Goal: Information Seeking & Learning: Learn about a topic

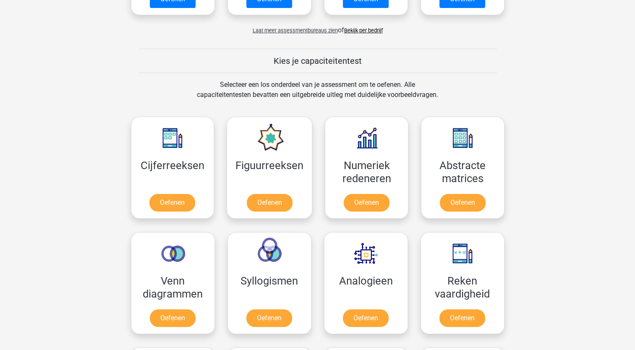
scroll to position [289, 0]
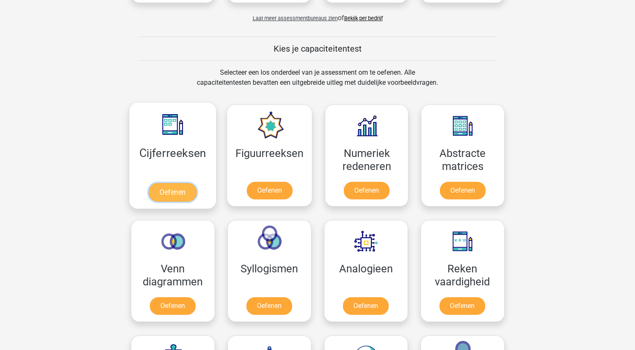
click at [178, 188] on link "Oefenen" at bounding box center [173, 192] width 48 height 18
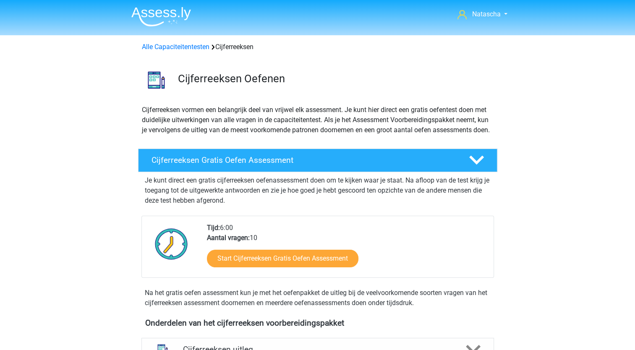
scroll to position [111, 0]
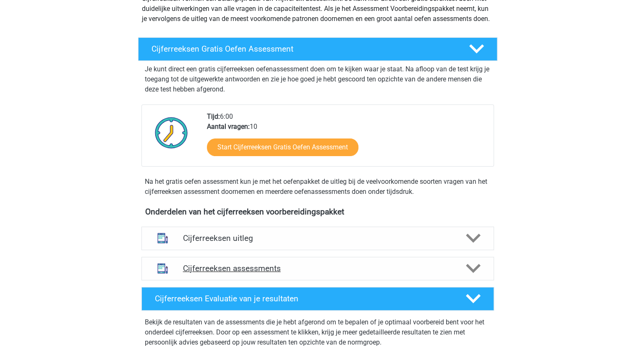
click at [383, 281] on div "Cijferreeksen assessments" at bounding box center [318, 269] width 353 height 24
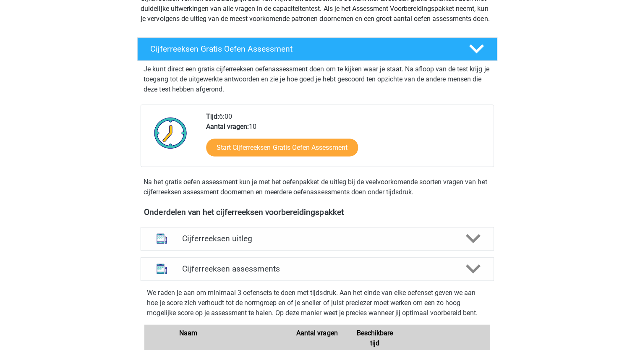
scroll to position [111, 0]
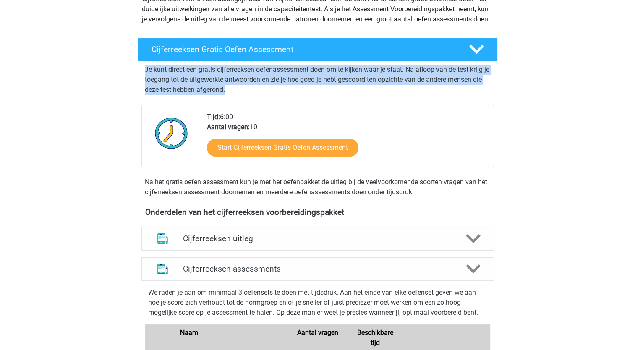
drag, startPoint x: 635, startPoint y: 66, endPoint x: 638, endPoint y: 95, distance: 29.6
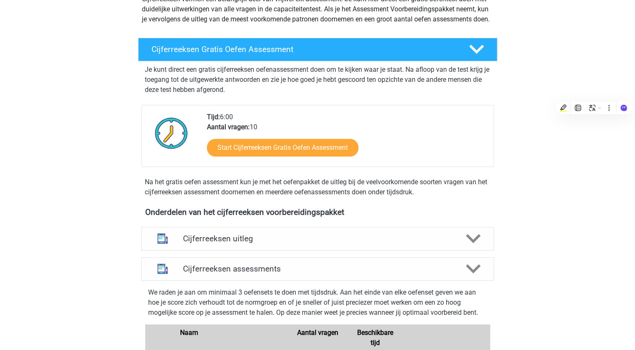
drag, startPoint x: 638, startPoint y: 95, endPoint x: 554, endPoint y: 139, distance: 95.2
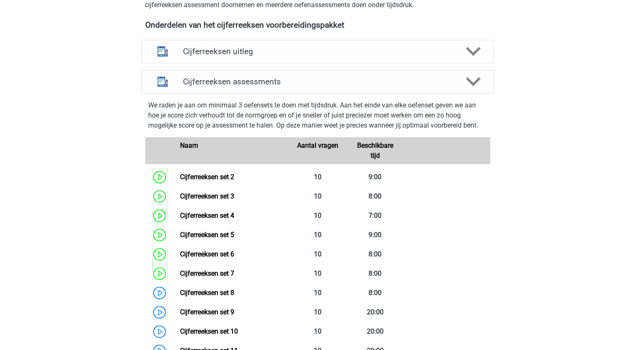
scroll to position [313, 0]
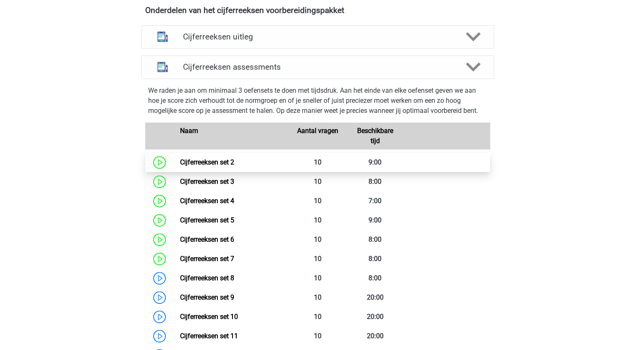
click at [188, 166] on link "Cijferreeksen set 2" at bounding box center [207, 162] width 54 height 8
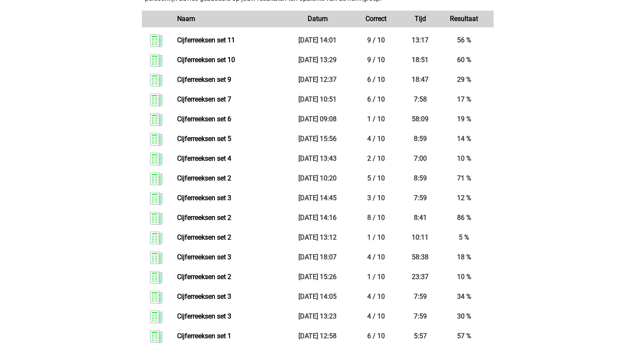
scroll to position [1016, 0]
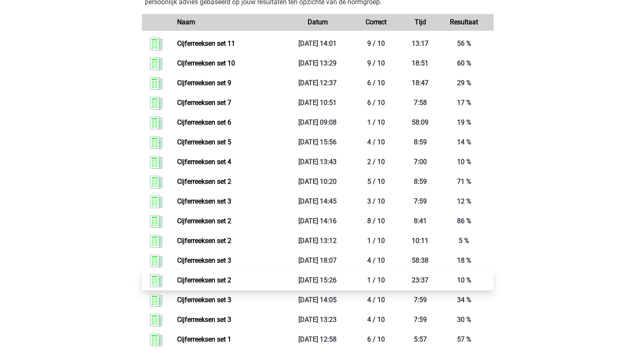
click at [231, 284] on link "Cijferreeksen set 2" at bounding box center [204, 280] width 54 height 8
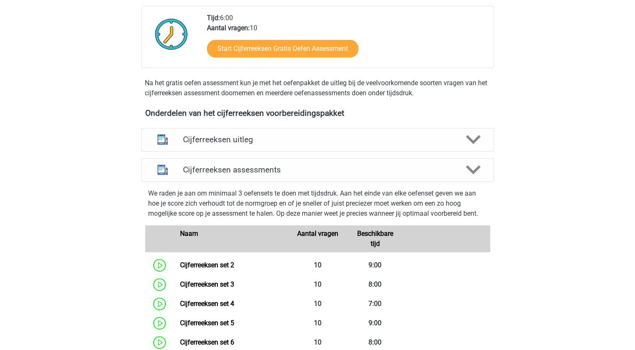
scroll to position [207, 0]
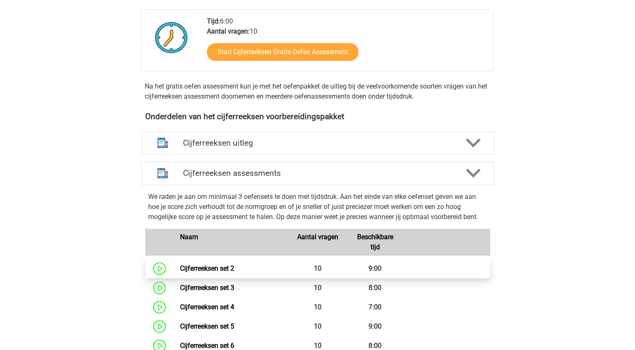
click at [204, 273] on link "Cijferreeksen set 2" at bounding box center [207, 269] width 54 height 8
click at [189, 273] on link "Cijferreeksen set 2" at bounding box center [207, 269] width 54 height 8
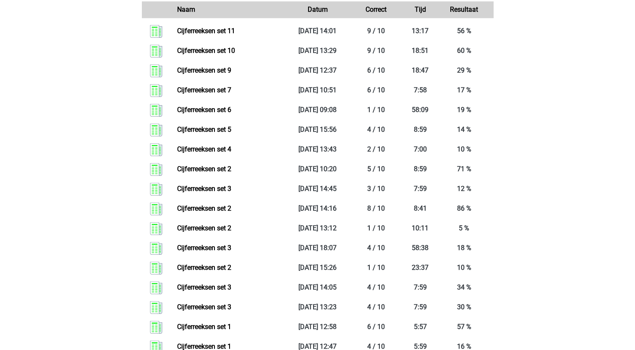
scroll to position [1039, 0]
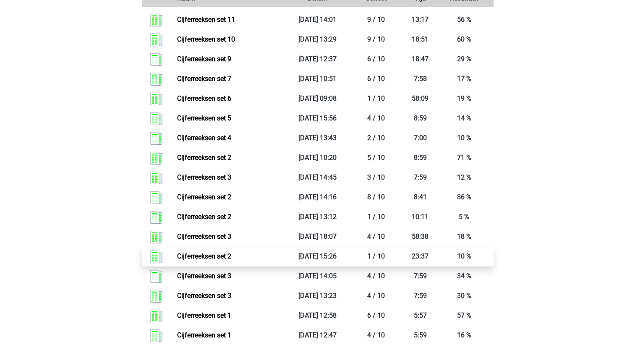
click at [208, 260] on link "Cijferreeksen set 2" at bounding box center [204, 256] width 54 height 8
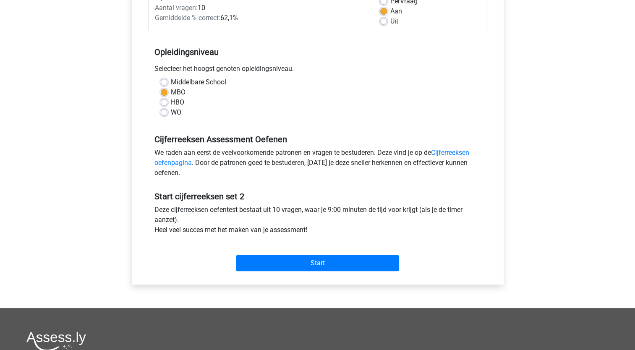
scroll to position [139, 0]
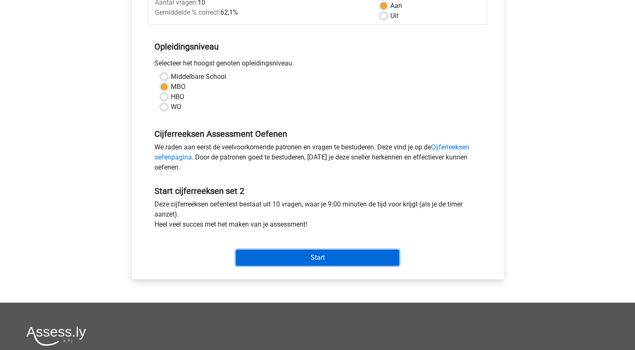
click at [337, 261] on input "Start" at bounding box center [317, 258] width 163 height 16
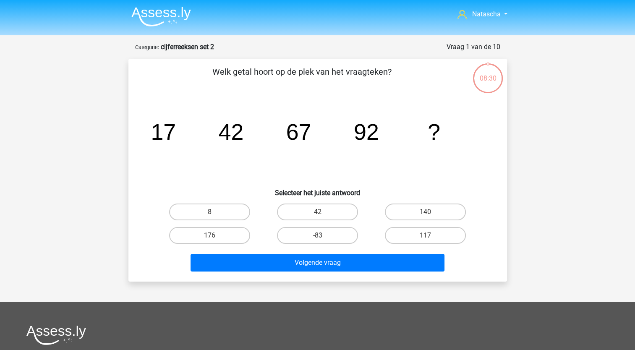
click at [426, 236] on input "117" at bounding box center [428, 238] width 5 height 5
radio input "true"
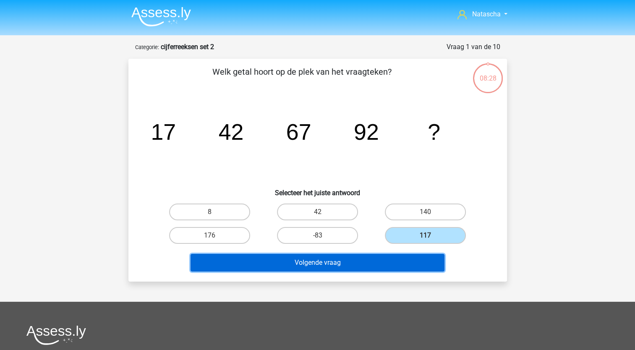
click at [326, 265] on button "Volgende vraag" at bounding box center [318, 263] width 254 height 18
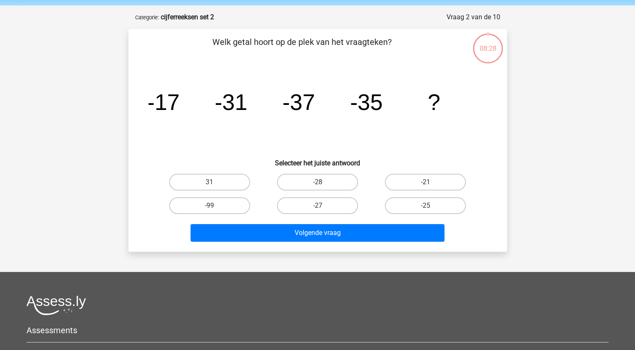
scroll to position [42, 0]
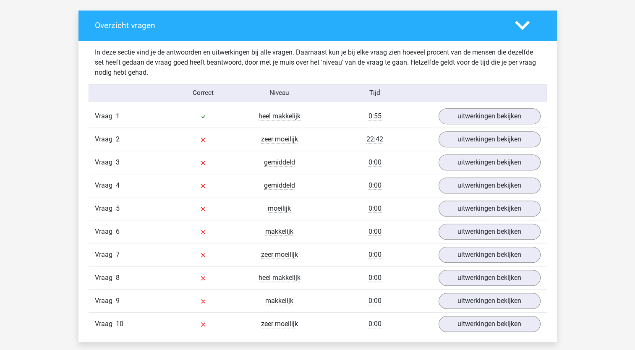
scroll to position [467, 0]
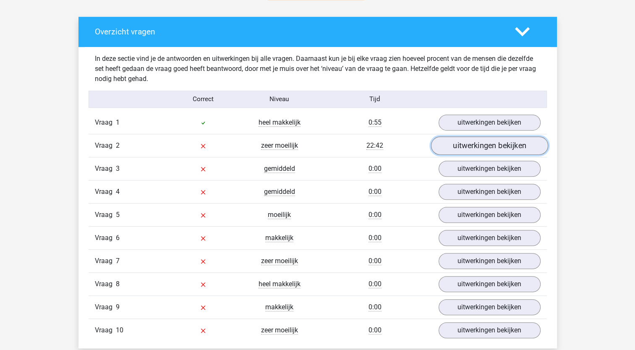
click at [484, 144] on link "uitwerkingen bekijken" at bounding box center [489, 145] width 117 height 18
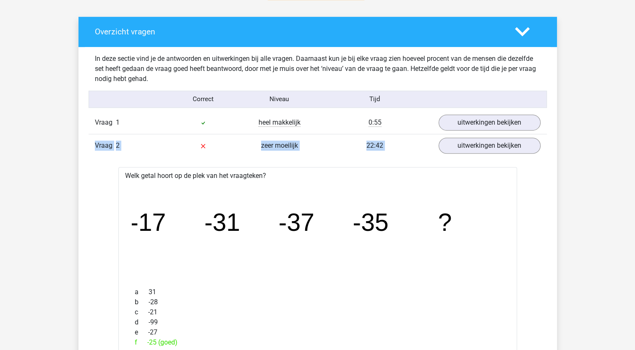
drag, startPoint x: 632, startPoint y: 129, endPoint x: 638, endPoint y: 152, distance: 23.8
drag, startPoint x: 638, startPoint y: 152, endPoint x: 622, endPoint y: 201, distance: 51.0
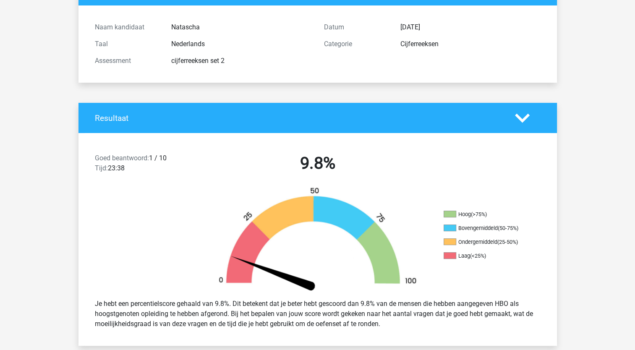
scroll to position [0, 0]
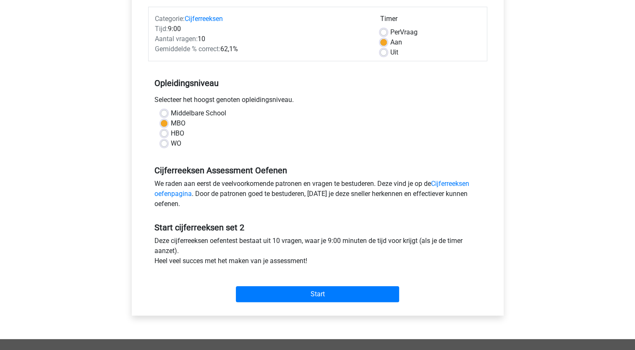
scroll to position [110, 0]
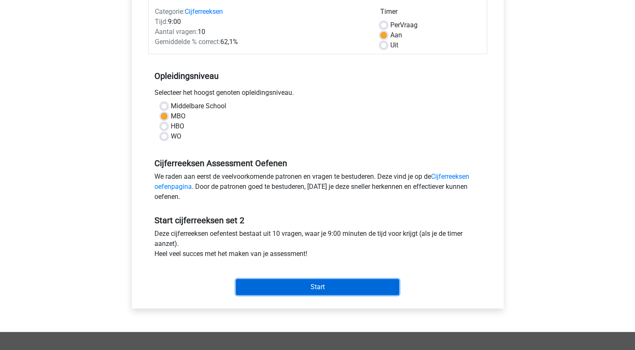
click at [312, 288] on input "Start" at bounding box center [317, 287] width 163 height 16
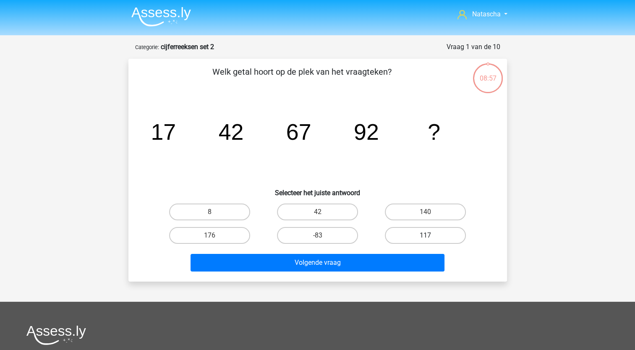
click at [412, 236] on label "117" at bounding box center [425, 235] width 81 height 17
click at [426, 236] on input "117" at bounding box center [428, 238] width 5 height 5
radio input "true"
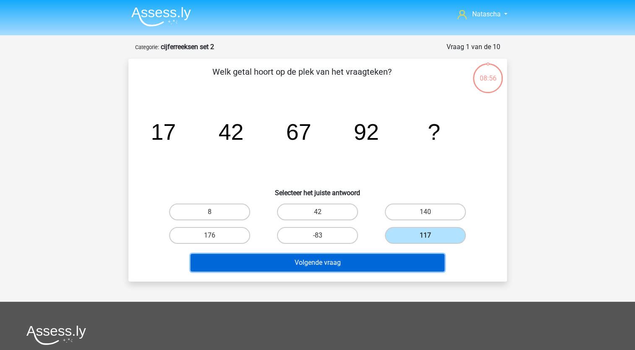
click at [336, 260] on button "Volgende vraag" at bounding box center [318, 263] width 254 height 18
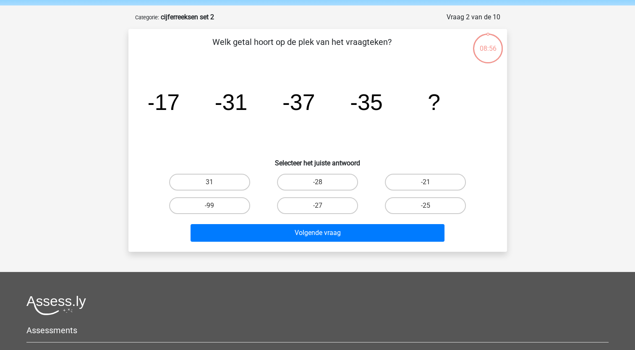
scroll to position [42, 0]
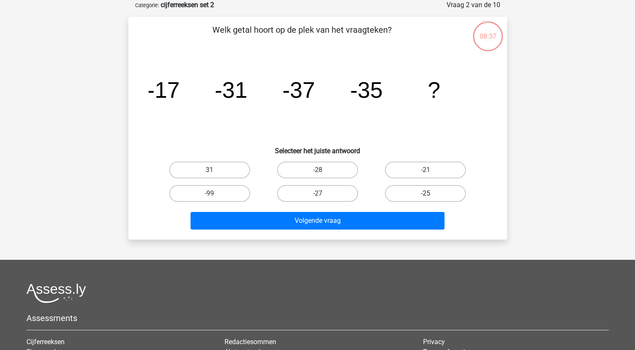
click at [417, 191] on label "-25" at bounding box center [425, 193] width 81 height 17
click at [426, 194] on input "-25" at bounding box center [428, 196] width 5 height 5
radio input "true"
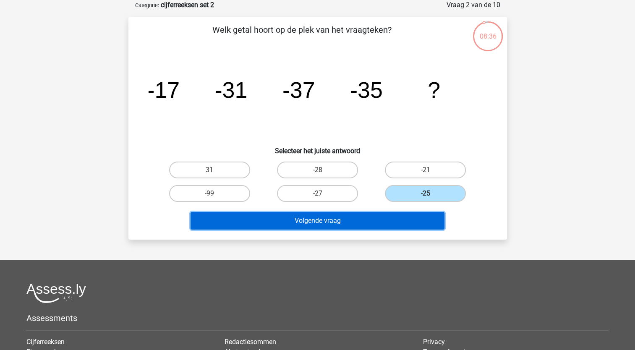
click at [344, 224] on button "Volgende vraag" at bounding box center [318, 221] width 254 height 18
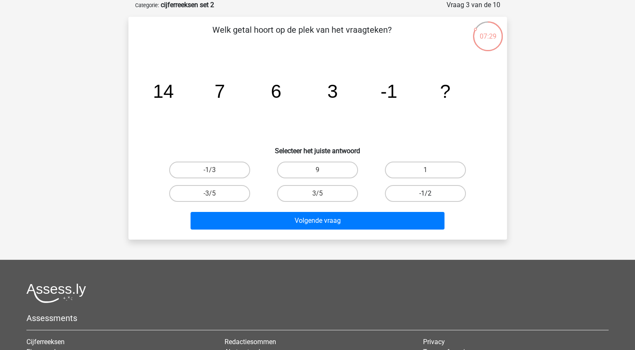
click at [420, 192] on label "-1/2" at bounding box center [425, 193] width 81 height 17
click at [426, 194] on input "-1/2" at bounding box center [428, 196] width 5 height 5
radio input "true"
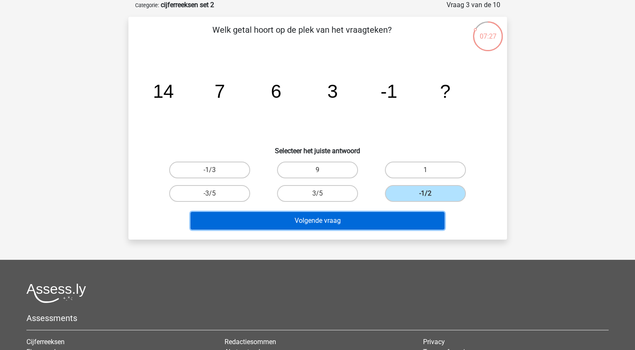
click at [346, 217] on button "Volgende vraag" at bounding box center [318, 221] width 254 height 18
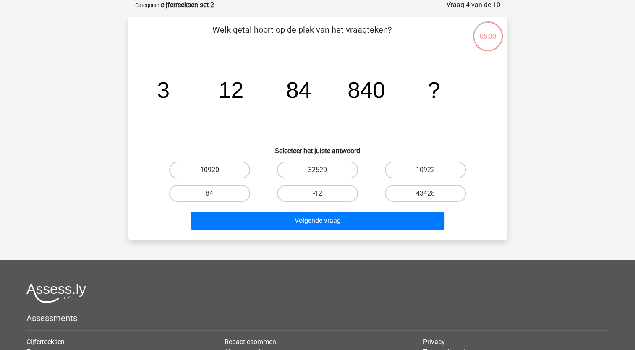
click at [222, 171] on label "10920" at bounding box center [209, 170] width 81 height 17
click at [215, 171] on input "10920" at bounding box center [212, 172] width 5 height 5
radio input "true"
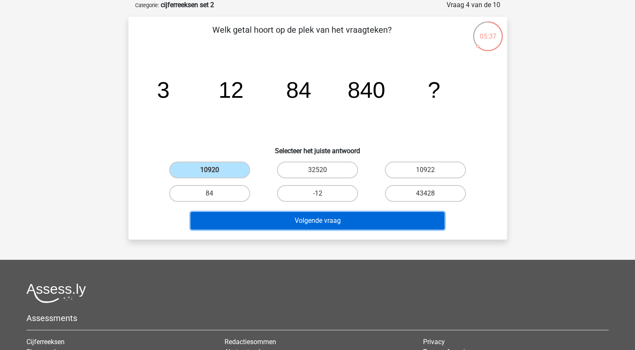
click at [257, 223] on button "Volgende vraag" at bounding box center [318, 221] width 254 height 18
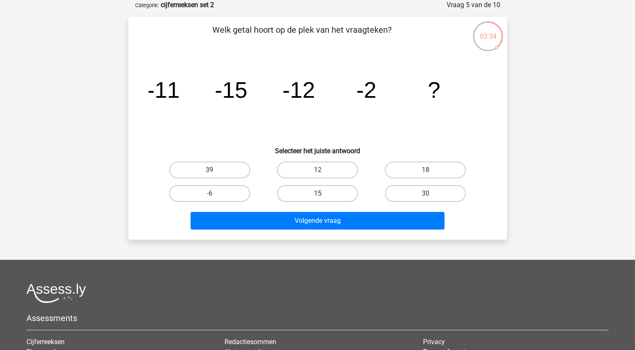
click at [314, 195] on label "15" at bounding box center [317, 193] width 81 height 17
click at [318, 195] on input "15" at bounding box center [320, 196] width 5 height 5
radio input "true"
click at [214, 193] on div "-6" at bounding box center [209, 193] width 101 height 17
click at [214, 194] on input "-6" at bounding box center [212, 196] width 5 height 5
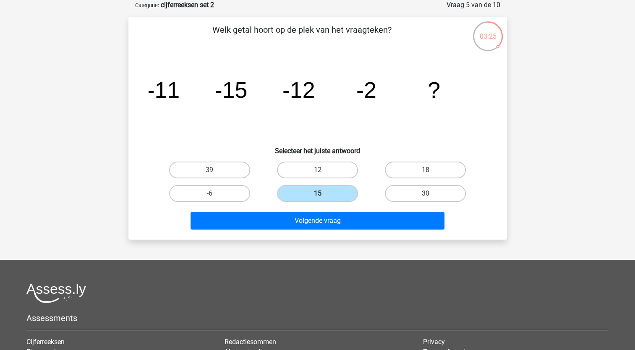
radio input "true"
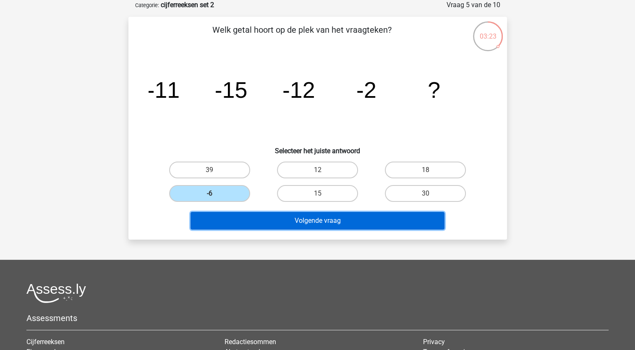
click at [219, 220] on button "Volgende vraag" at bounding box center [318, 221] width 254 height 18
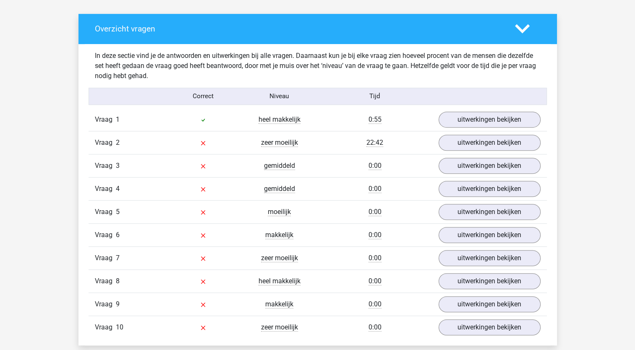
scroll to position [474, 0]
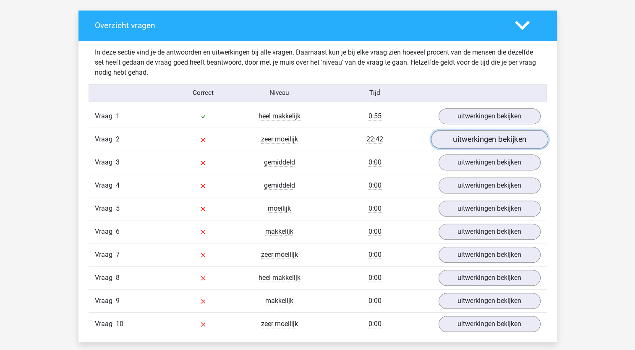
click at [491, 136] on link "uitwerkingen bekijken" at bounding box center [489, 139] width 117 height 18
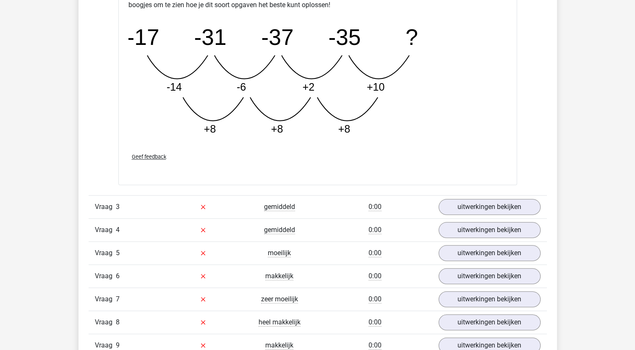
scroll to position [909, 0]
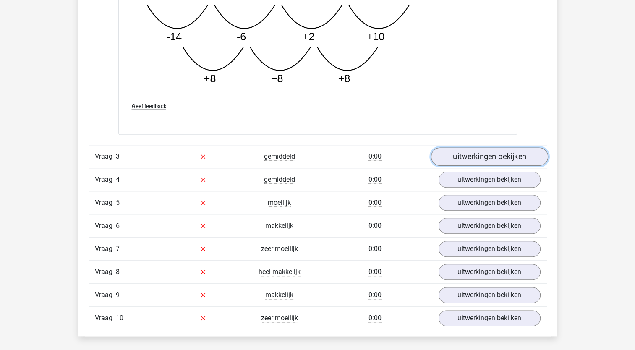
click at [458, 150] on link "uitwerkingen bekijken" at bounding box center [489, 156] width 117 height 18
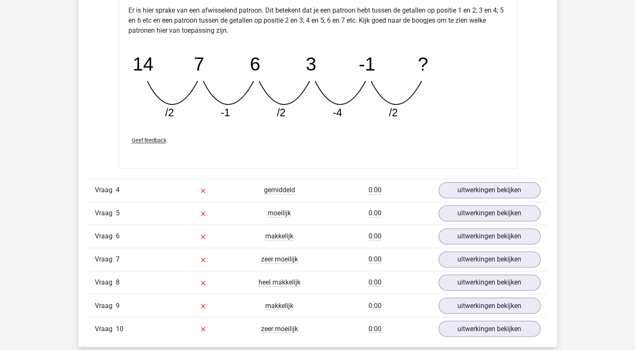
scroll to position [1290, 0]
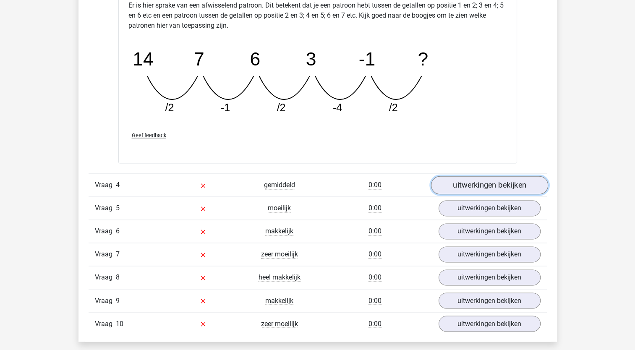
click at [454, 190] on link "uitwerkingen bekijken" at bounding box center [489, 185] width 117 height 18
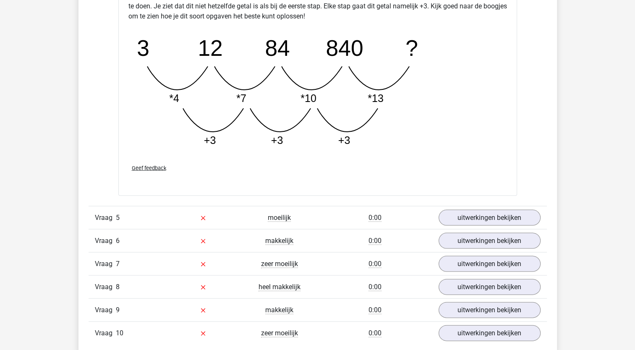
scroll to position [1749, 0]
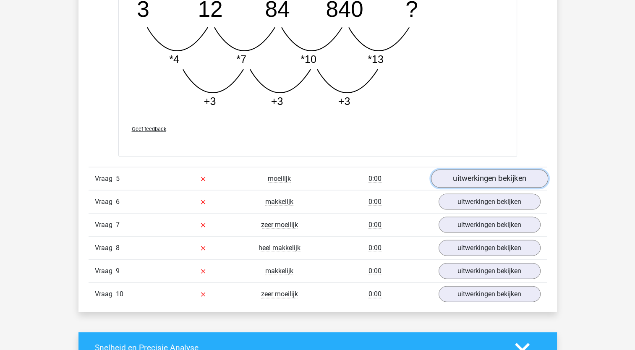
click at [471, 175] on link "uitwerkingen bekijken" at bounding box center [489, 179] width 117 height 18
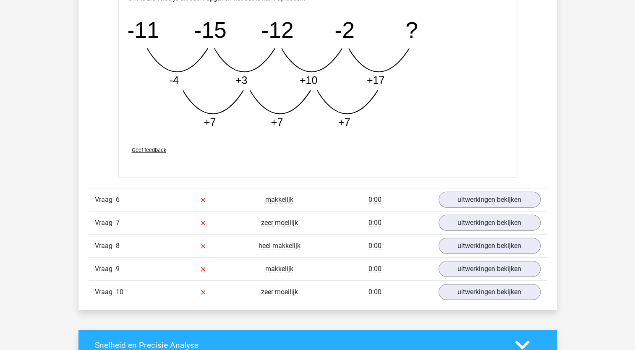
scroll to position [2186, 0]
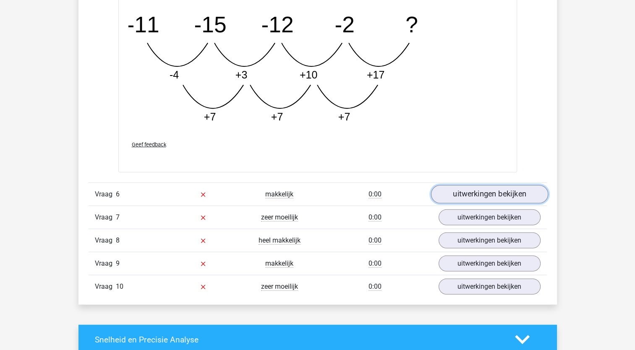
click at [469, 191] on link "uitwerkingen bekijken" at bounding box center [489, 194] width 117 height 18
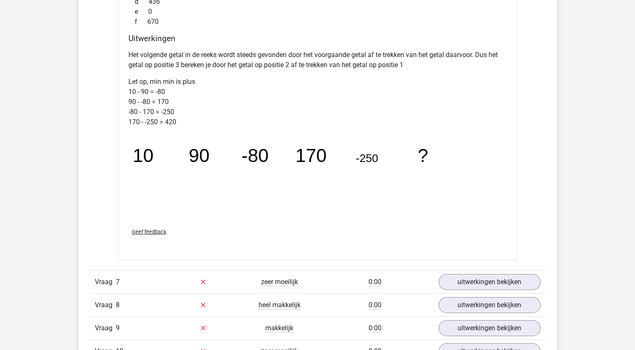
scroll to position [2622, 0]
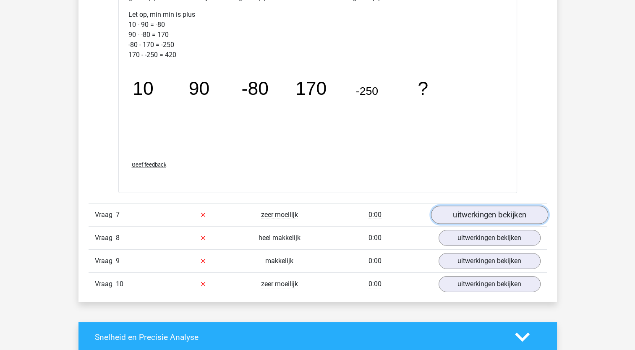
click at [481, 215] on link "uitwerkingen bekijken" at bounding box center [489, 215] width 117 height 18
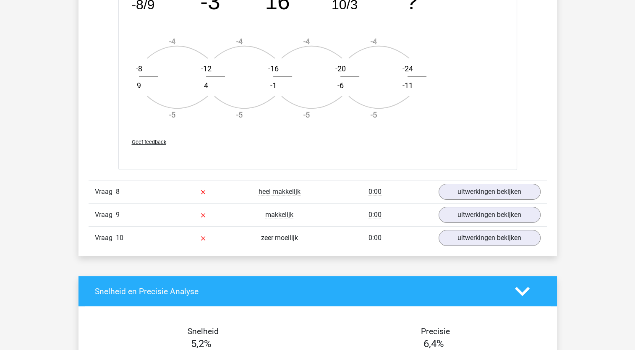
scroll to position [3168, 0]
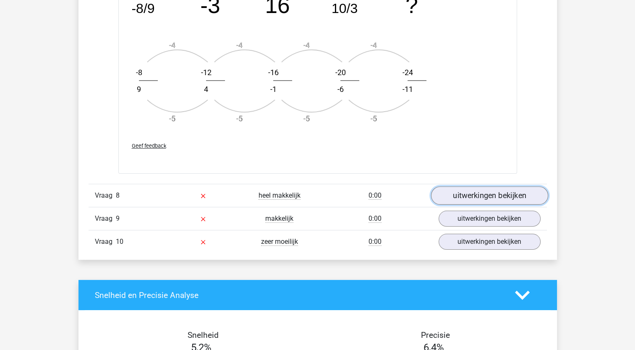
click at [464, 197] on link "uitwerkingen bekijken" at bounding box center [489, 195] width 117 height 18
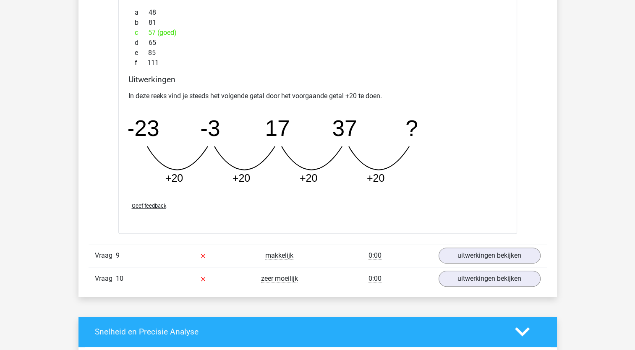
scroll to position [3543, 0]
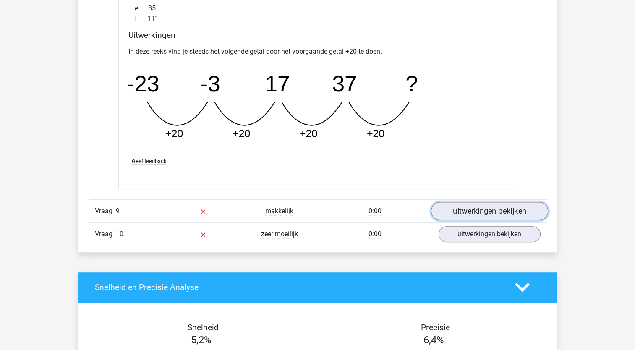
click at [467, 205] on link "uitwerkingen bekijken" at bounding box center [489, 211] width 117 height 18
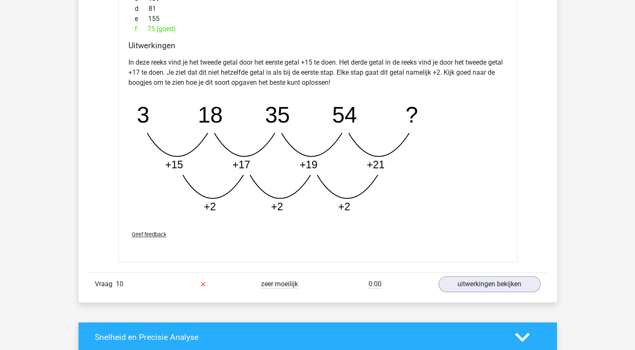
scroll to position [3924, 0]
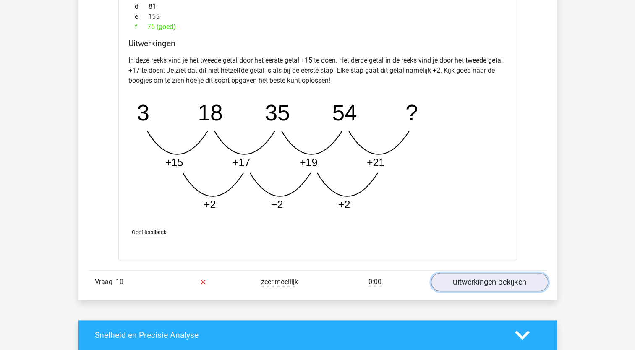
click at [494, 276] on link "uitwerkingen bekijken" at bounding box center [489, 282] width 117 height 18
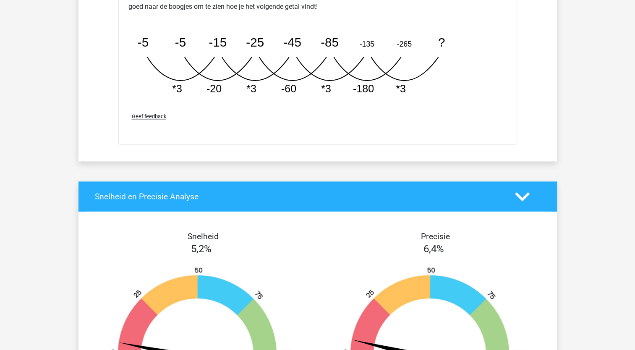
scroll to position [5032, 0]
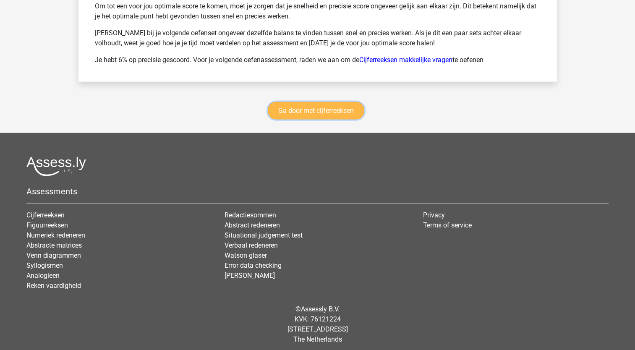
click at [324, 107] on link "Ga door met cijferreeksen" at bounding box center [316, 111] width 97 height 18
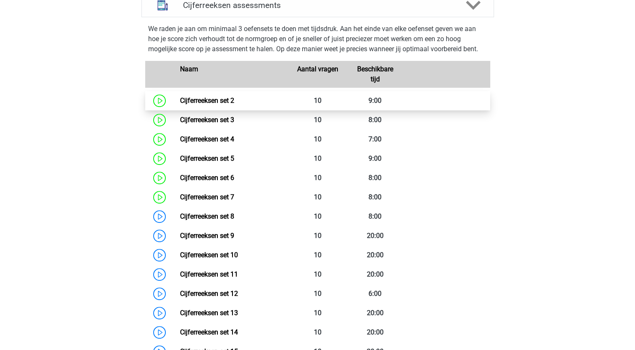
scroll to position [375, 0]
click at [191, 105] on link "Cijferreeksen set 2" at bounding box center [207, 101] width 54 height 8
click at [197, 105] on link "Cijferreeksen set 2" at bounding box center [207, 101] width 54 height 8
click at [185, 105] on link "Cijferreeksen set 2" at bounding box center [207, 101] width 54 height 8
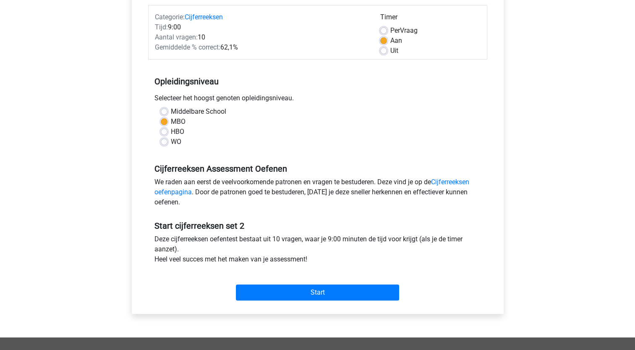
scroll to position [120, 0]
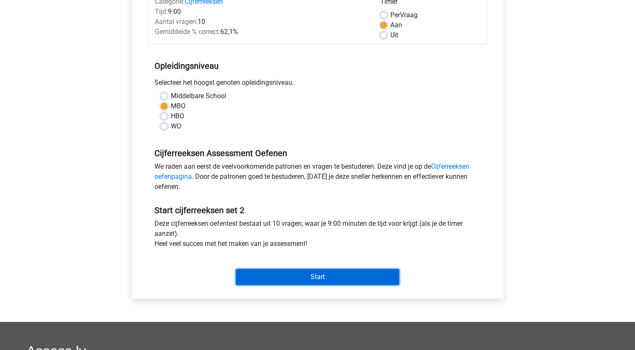
click at [341, 274] on input "Start" at bounding box center [317, 277] width 163 height 16
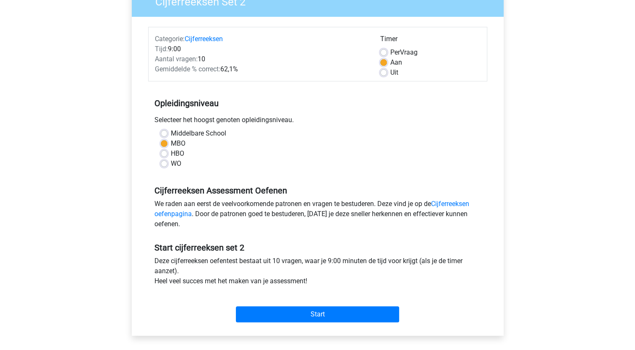
scroll to position [124, 0]
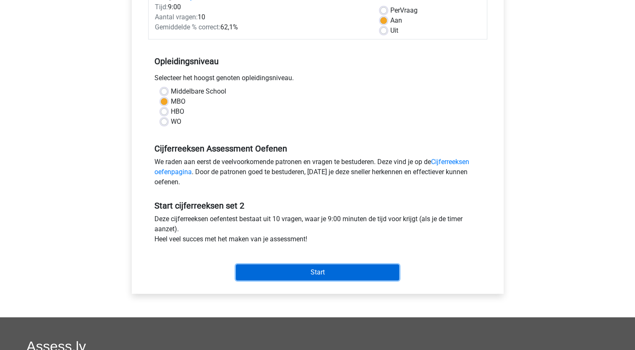
click at [334, 270] on input "Start" at bounding box center [317, 273] width 163 height 16
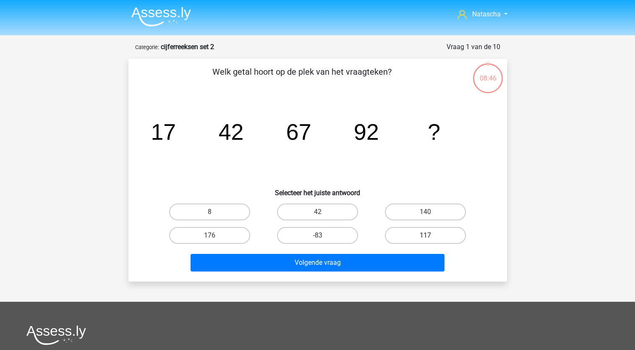
click at [425, 237] on label "117" at bounding box center [425, 235] width 81 height 17
click at [426, 237] on input "117" at bounding box center [428, 238] width 5 height 5
radio input "true"
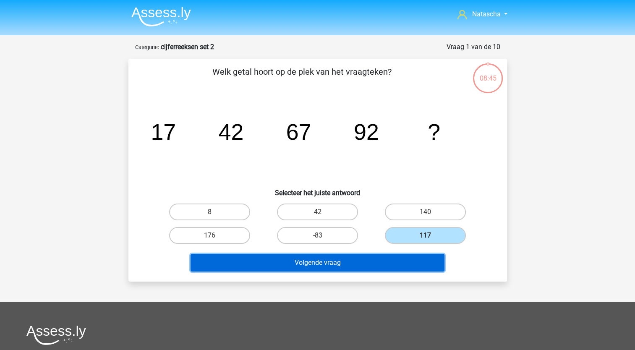
click at [284, 263] on button "Volgende vraag" at bounding box center [318, 263] width 254 height 18
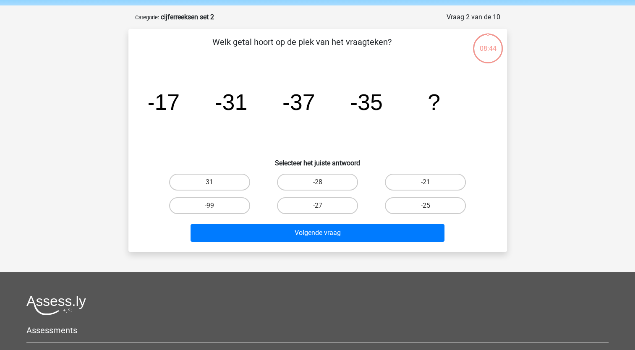
scroll to position [42, 0]
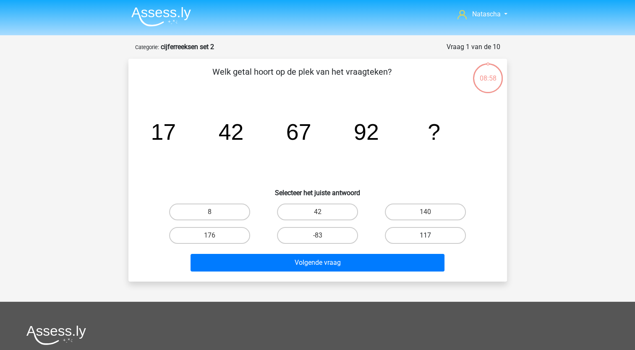
click at [422, 237] on label "117" at bounding box center [425, 235] width 81 height 17
click at [426, 237] on input "117" at bounding box center [428, 238] width 5 height 5
radio input "true"
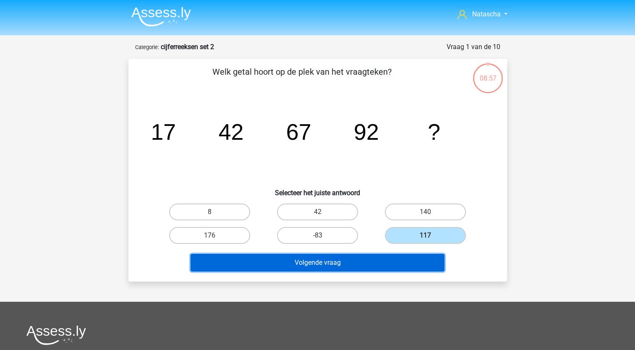
click at [342, 263] on button "Volgende vraag" at bounding box center [318, 263] width 254 height 18
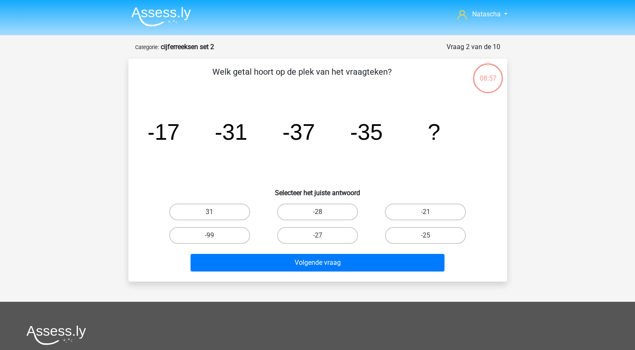
scroll to position [42, 0]
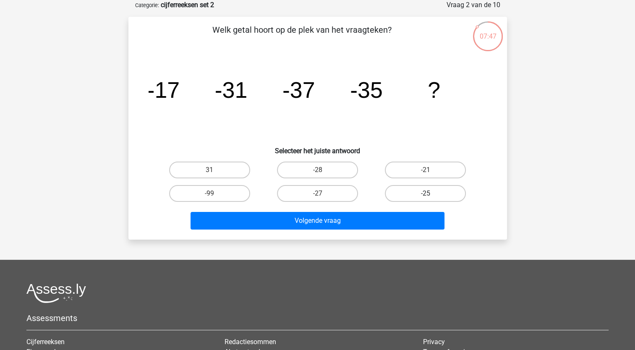
click at [435, 194] on label "-25" at bounding box center [425, 193] width 81 height 17
click at [431, 194] on input "-25" at bounding box center [428, 196] width 5 height 5
radio input "true"
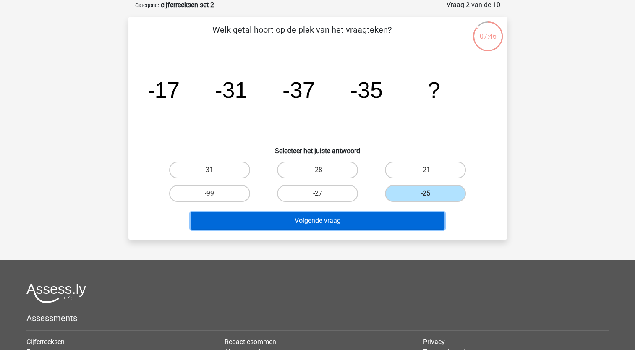
click at [358, 218] on button "Volgende vraag" at bounding box center [318, 221] width 254 height 18
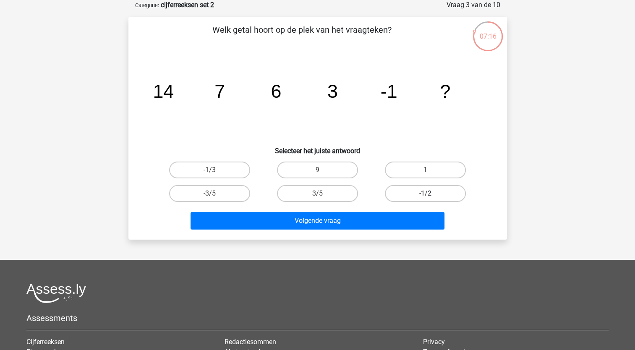
click at [407, 194] on label "-1/2" at bounding box center [425, 193] width 81 height 17
click at [426, 194] on input "-1/2" at bounding box center [428, 196] width 5 height 5
radio input "true"
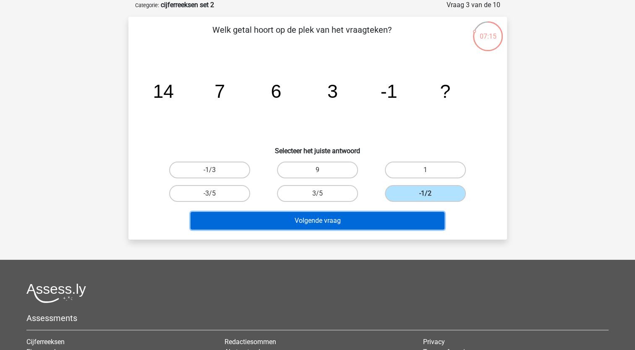
click at [348, 226] on button "Volgende vraag" at bounding box center [318, 221] width 254 height 18
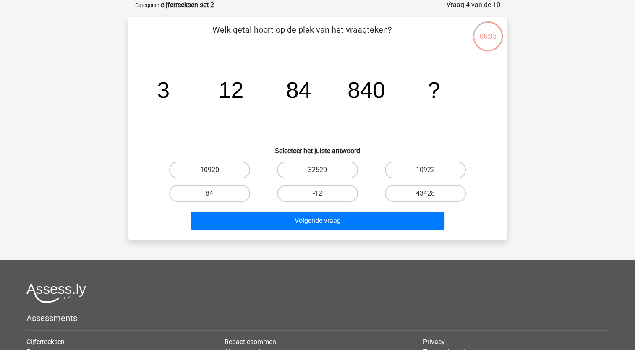
click at [240, 165] on label "10920" at bounding box center [209, 170] width 81 height 17
click at [215, 170] on input "10920" at bounding box center [212, 172] width 5 height 5
radio input "true"
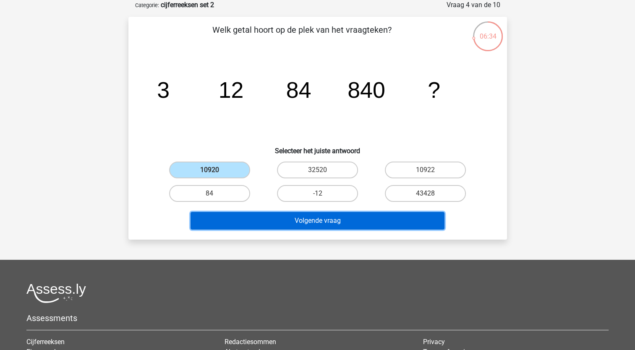
click at [262, 221] on button "Volgende vraag" at bounding box center [318, 221] width 254 height 18
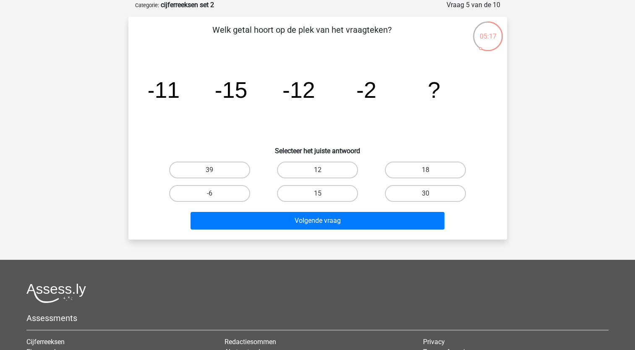
click at [322, 195] on input "15" at bounding box center [320, 196] width 5 height 5
radio input "true"
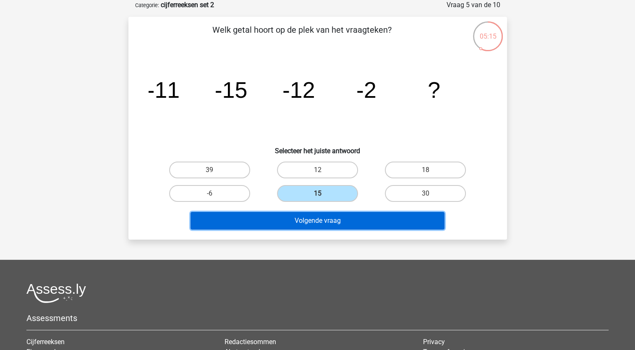
click at [316, 218] on button "Volgende vraag" at bounding box center [318, 221] width 254 height 18
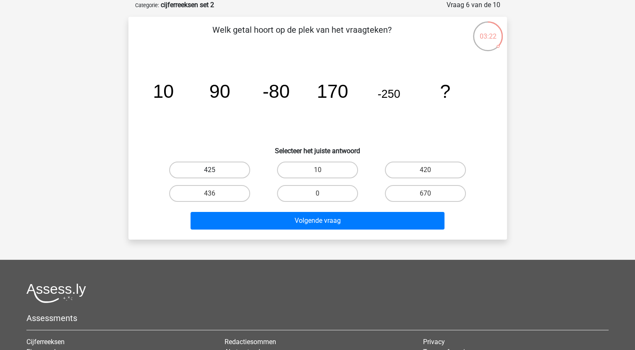
click at [220, 166] on label "425" at bounding box center [209, 170] width 81 height 17
click at [215, 170] on input "425" at bounding box center [212, 172] width 5 height 5
radio input "true"
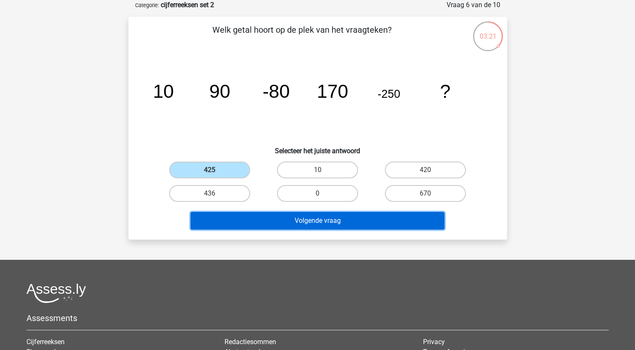
click at [230, 218] on button "Volgende vraag" at bounding box center [318, 221] width 254 height 18
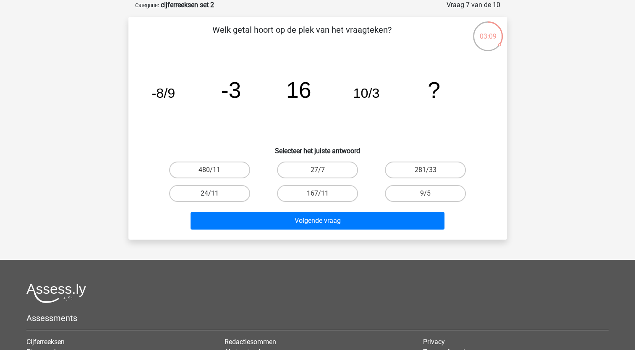
click at [217, 192] on label "24/11" at bounding box center [209, 193] width 81 height 17
click at [215, 194] on input "24/11" at bounding box center [212, 196] width 5 height 5
radio input "true"
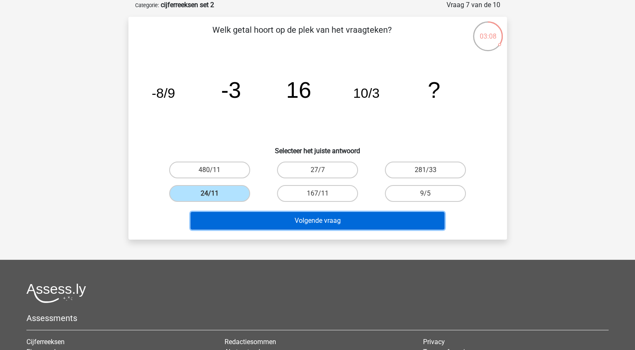
click at [274, 218] on button "Volgende vraag" at bounding box center [318, 221] width 254 height 18
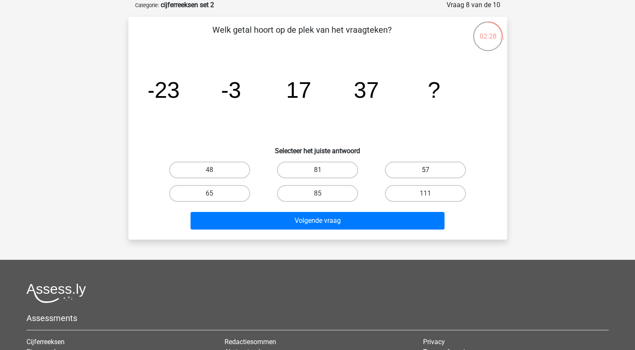
click at [422, 173] on label "57" at bounding box center [425, 170] width 81 height 17
click at [426, 173] on input "57" at bounding box center [428, 172] width 5 height 5
radio input "true"
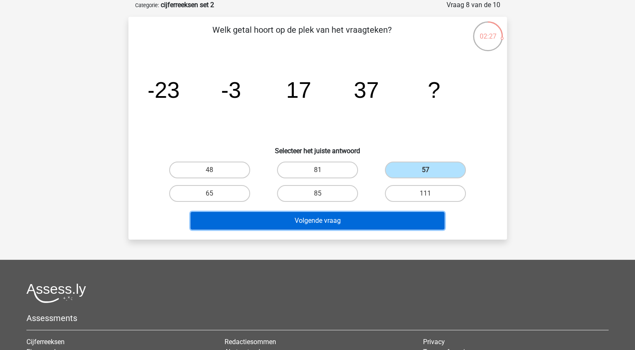
click at [349, 221] on button "Volgende vraag" at bounding box center [318, 221] width 254 height 18
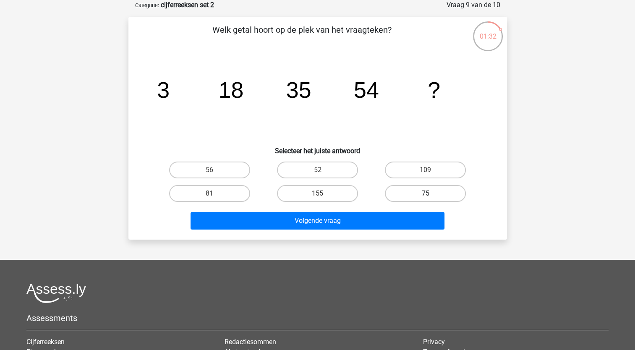
click at [433, 198] on label "75" at bounding box center [425, 193] width 81 height 17
click at [431, 198] on input "75" at bounding box center [428, 196] width 5 height 5
radio input "true"
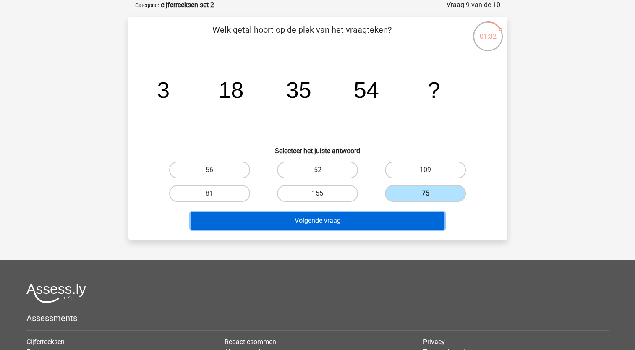
click at [321, 226] on button "Volgende vraag" at bounding box center [318, 221] width 254 height 18
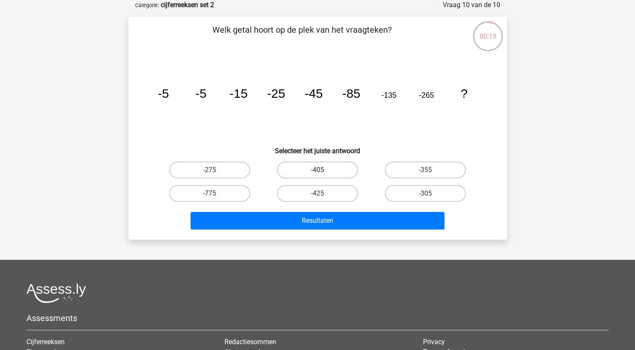
click at [316, 168] on label "-405" at bounding box center [317, 170] width 81 height 17
click at [318, 170] on input "-405" at bounding box center [320, 172] width 5 height 5
radio input "true"
click at [316, 168] on label "-405" at bounding box center [317, 170] width 81 height 17
click at [318, 170] on input "-405" at bounding box center [320, 172] width 5 height 5
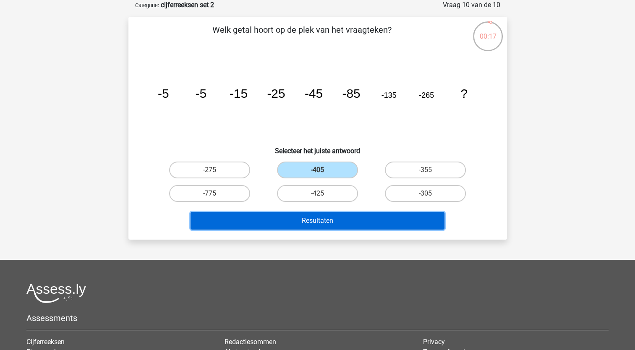
click at [301, 223] on button "Resultaten" at bounding box center [318, 221] width 254 height 18
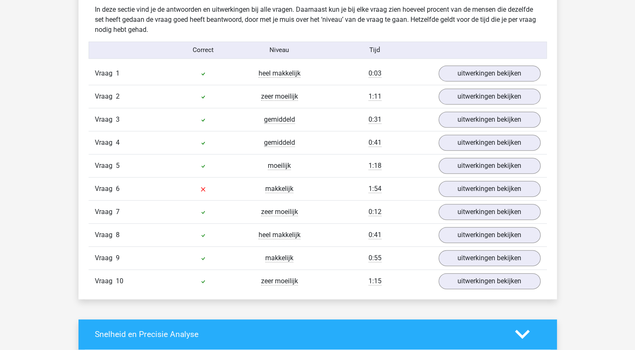
scroll to position [491, 0]
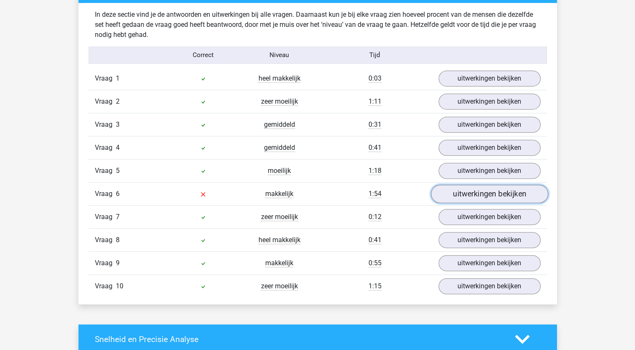
click at [479, 191] on link "uitwerkingen bekijken" at bounding box center [489, 194] width 117 height 18
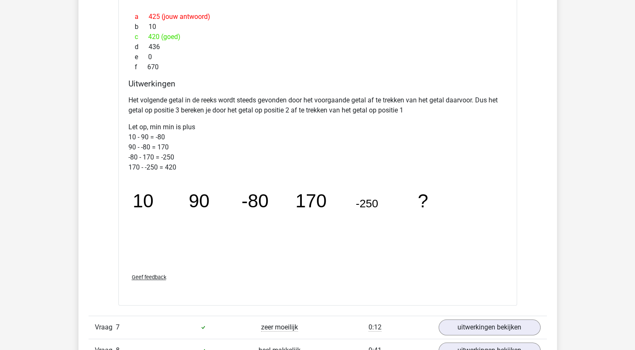
scroll to position [812, 0]
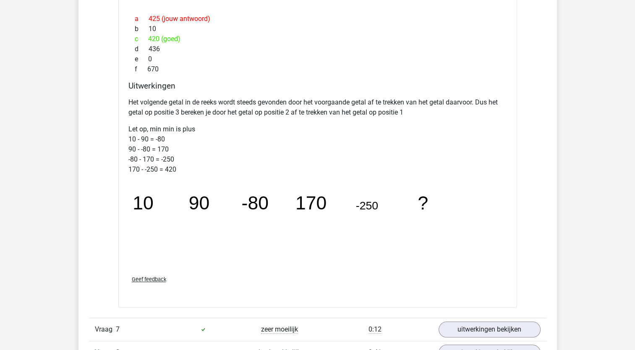
drag, startPoint x: 635, startPoint y: 177, endPoint x: 640, endPoint y: 213, distance: 36.1
click at [635, 213] on html "Natascha [EMAIL_ADDRESS][DOMAIN_NAME]" at bounding box center [317, 180] width 635 height 1984
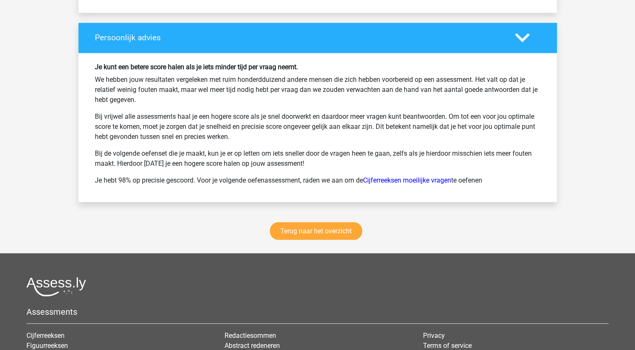
scroll to position [1631, 0]
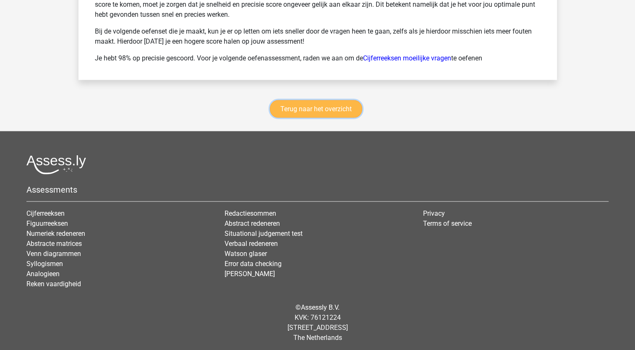
click at [333, 108] on link "Terug naar het overzicht" at bounding box center [316, 109] width 92 height 18
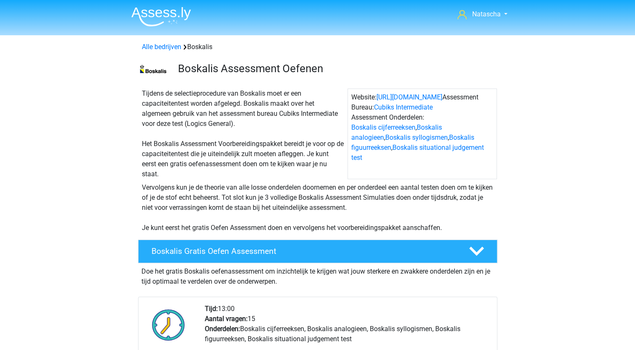
click at [154, 29] on header "Natascha [EMAIL_ADDRESS][DOMAIN_NAME] Nederlands" at bounding box center [317, 17] width 635 height 35
click at [159, 16] on img at bounding box center [161, 17] width 60 height 20
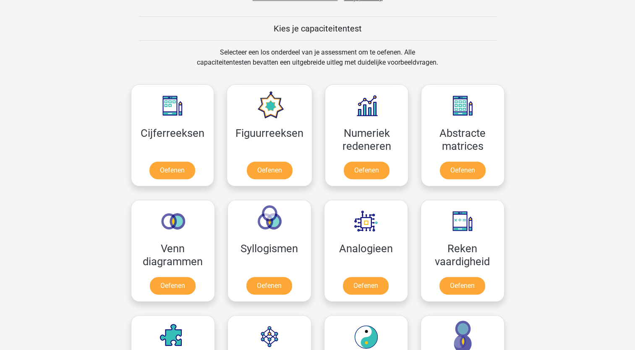
scroll to position [314, 0]
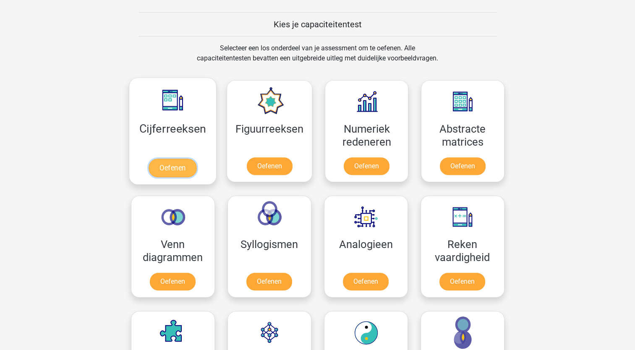
click at [163, 165] on link "Oefenen" at bounding box center [173, 168] width 48 height 18
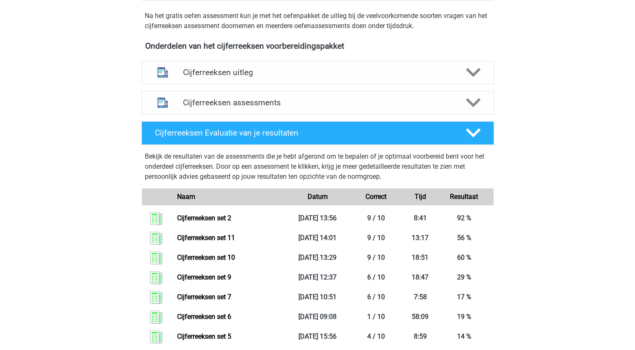
scroll to position [338, 0]
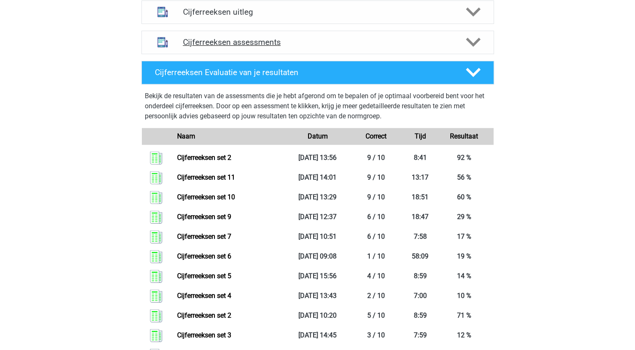
click at [239, 47] on h4 "Cijferreeksen assessments" at bounding box center [318, 42] width 270 height 10
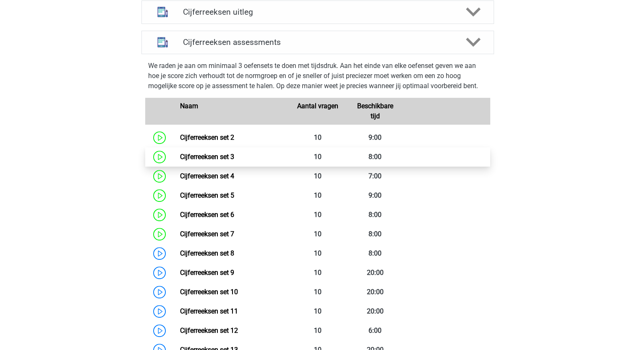
click at [212, 161] on link "Cijferreeksen set 3" at bounding box center [207, 157] width 54 height 8
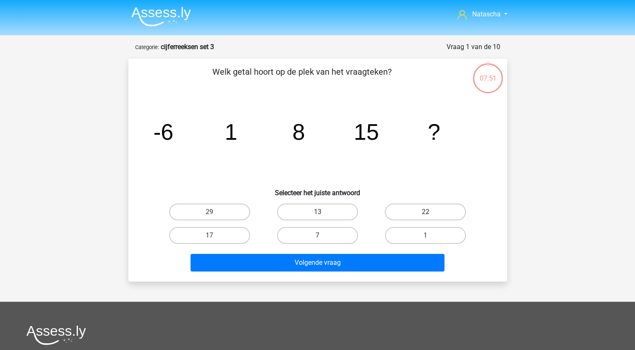
click at [417, 207] on label "22" at bounding box center [425, 212] width 81 height 17
click at [426, 212] on input "22" at bounding box center [428, 214] width 5 height 5
radio input "true"
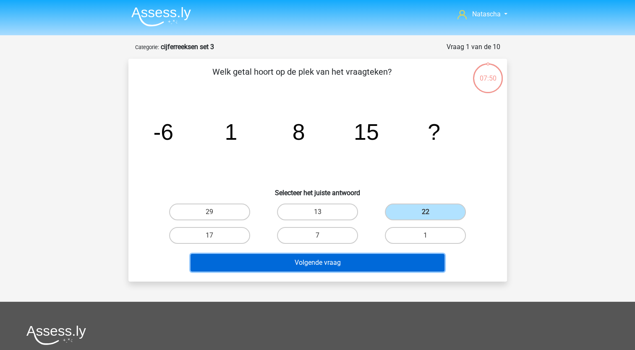
click at [264, 266] on button "Volgende vraag" at bounding box center [318, 263] width 254 height 18
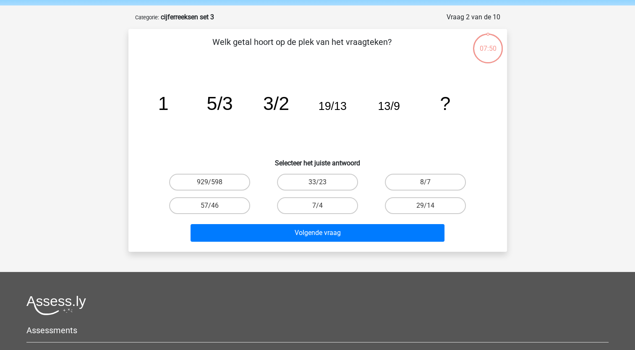
scroll to position [42, 0]
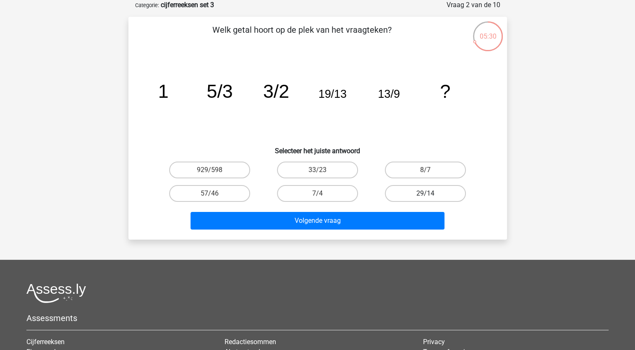
drag, startPoint x: 404, startPoint y: 193, endPoint x: 398, endPoint y: 197, distance: 6.9
click at [398, 197] on label "29/14" at bounding box center [425, 193] width 81 height 17
click at [426, 197] on input "29/14" at bounding box center [428, 196] width 5 height 5
radio input "true"
click at [398, 197] on label "29/14" at bounding box center [425, 193] width 81 height 17
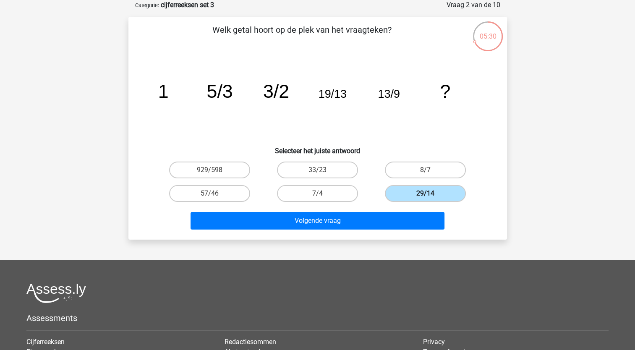
click at [426, 197] on input "29/14" at bounding box center [428, 196] width 5 height 5
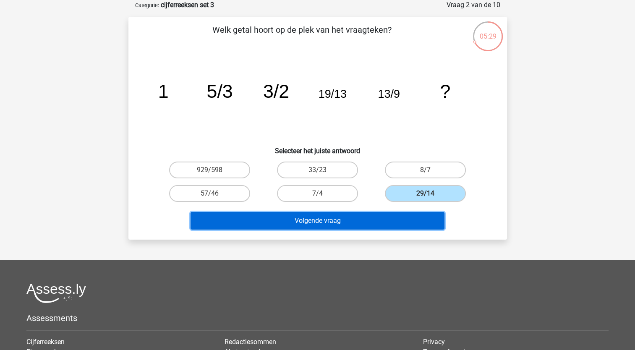
click at [371, 214] on button "Volgende vraag" at bounding box center [318, 221] width 254 height 18
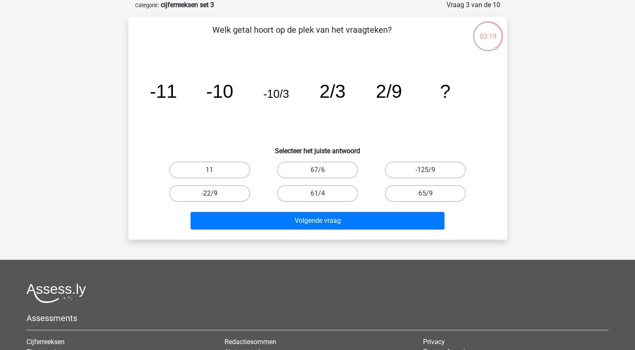
click at [223, 194] on label "-22/9" at bounding box center [209, 193] width 81 height 17
click at [215, 194] on input "-22/9" at bounding box center [212, 196] width 5 height 5
radio input "true"
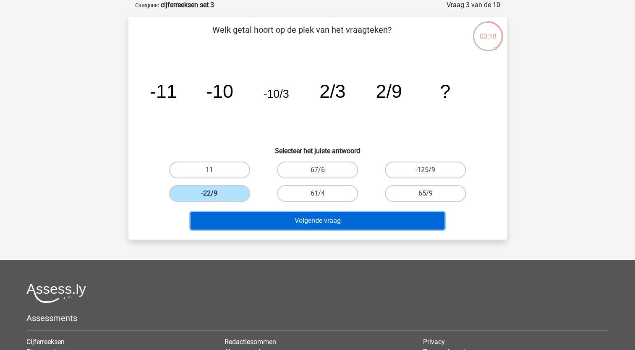
click at [234, 221] on button "Volgende vraag" at bounding box center [318, 221] width 254 height 18
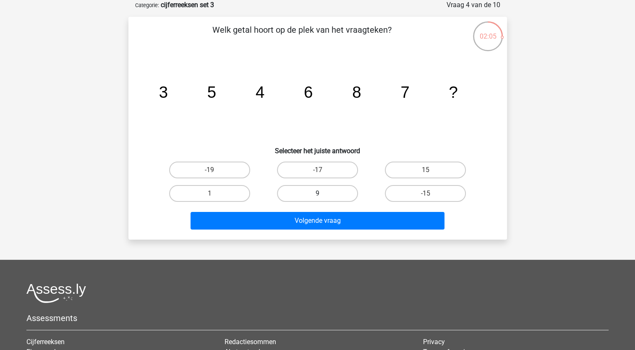
click at [319, 191] on label "9" at bounding box center [317, 193] width 81 height 17
click at [319, 194] on input "9" at bounding box center [320, 196] width 5 height 5
radio input "true"
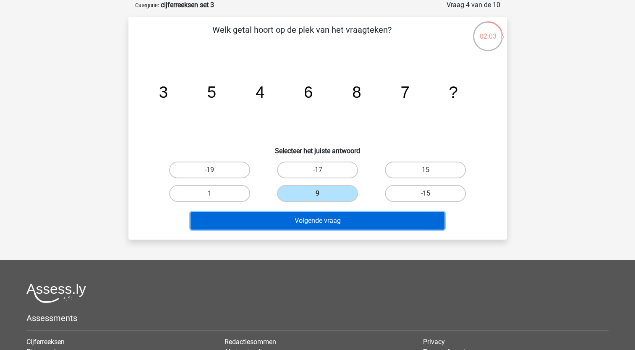
click at [320, 219] on button "Volgende vraag" at bounding box center [318, 221] width 254 height 18
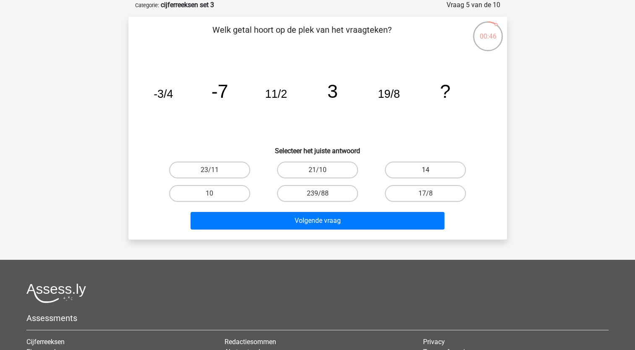
click at [433, 165] on label "14" at bounding box center [425, 170] width 81 height 17
click at [431, 170] on input "14" at bounding box center [428, 172] width 5 height 5
radio input "true"
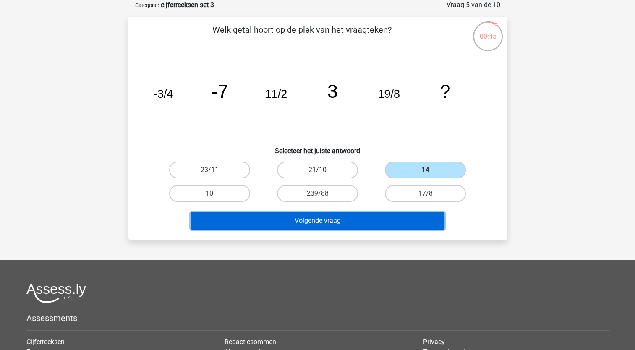
click at [358, 221] on button "Volgende vraag" at bounding box center [318, 221] width 254 height 18
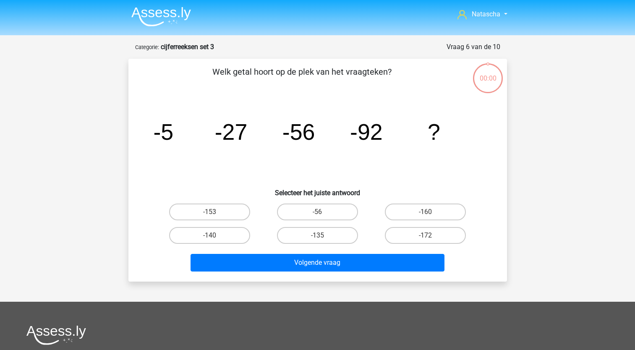
scroll to position [42, 0]
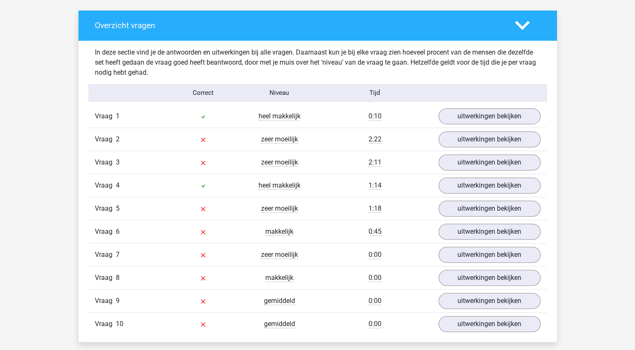
scroll to position [477, 0]
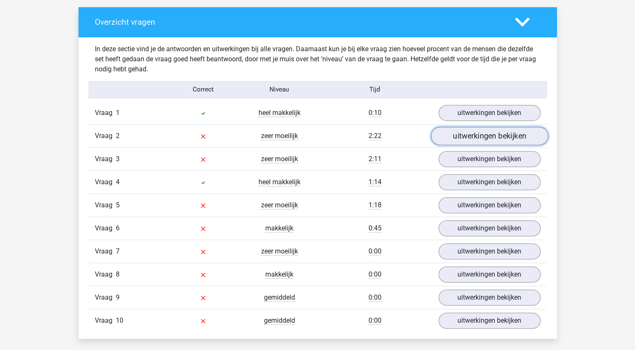
click at [457, 139] on link "uitwerkingen bekijken" at bounding box center [489, 136] width 117 height 18
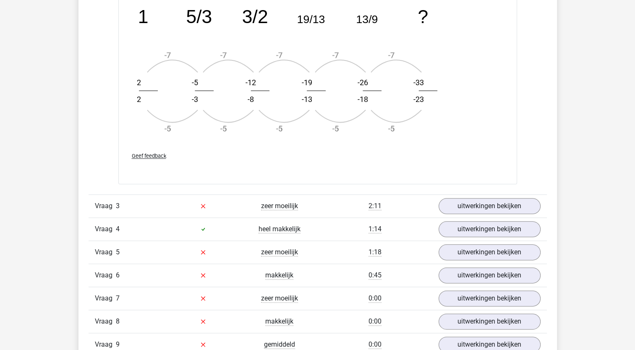
scroll to position [968, 0]
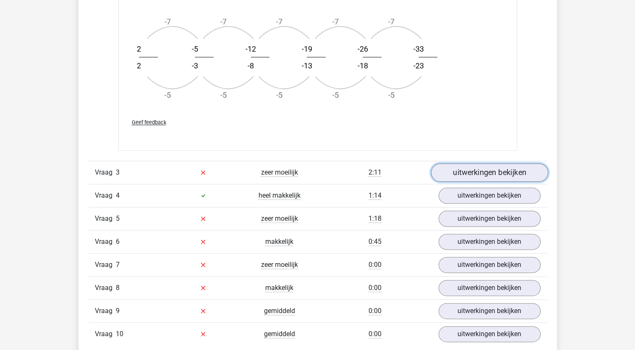
click at [464, 171] on link "uitwerkingen bekijken" at bounding box center [489, 172] width 117 height 18
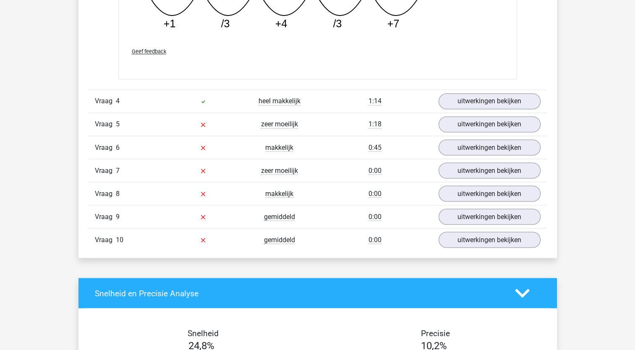
scroll to position [1451, 0]
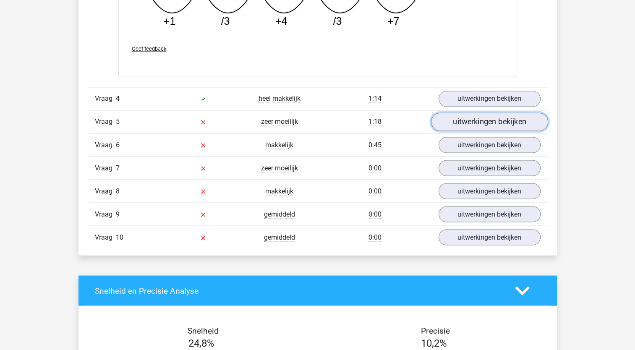
click at [472, 123] on link "uitwerkingen bekijken" at bounding box center [489, 122] width 117 height 18
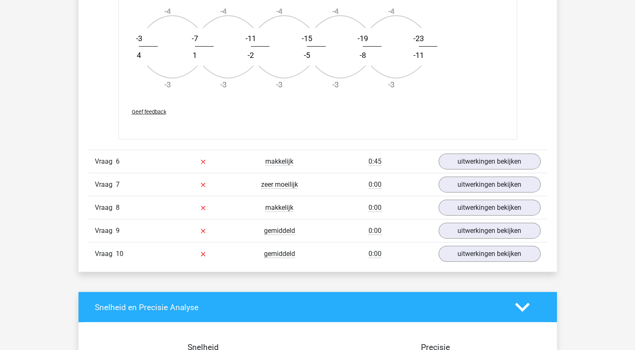
scroll to position [1950, 0]
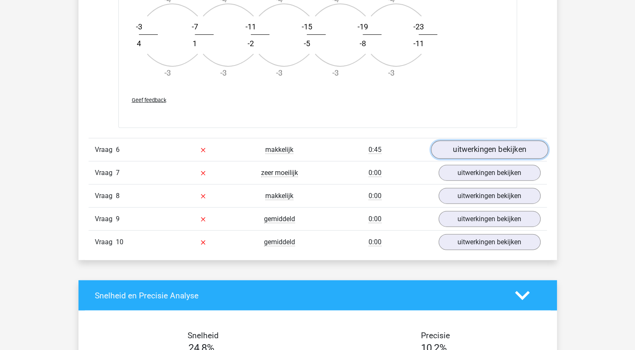
click at [493, 144] on link "uitwerkingen bekijken" at bounding box center [489, 150] width 117 height 18
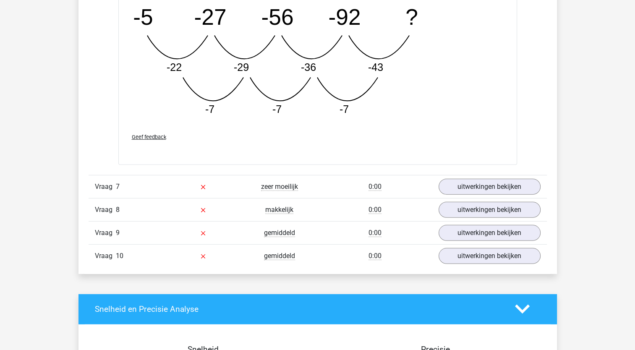
scroll to position [2359, 0]
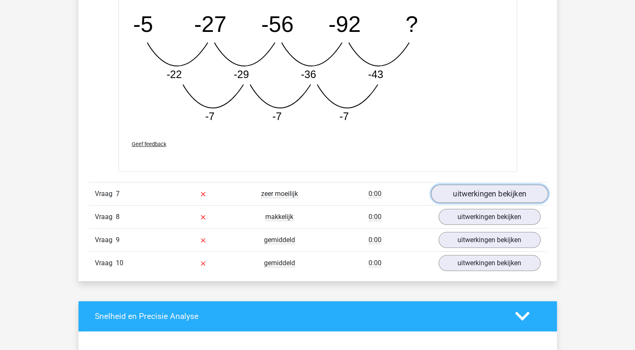
click at [496, 185] on link "uitwerkingen bekijken" at bounding box center [489, 194] width 117 height 18
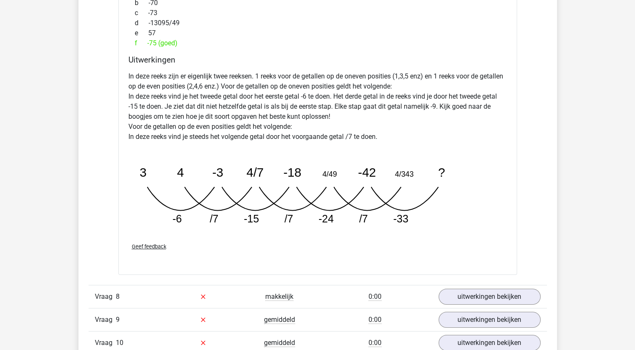
scroll to position [2779, 0]
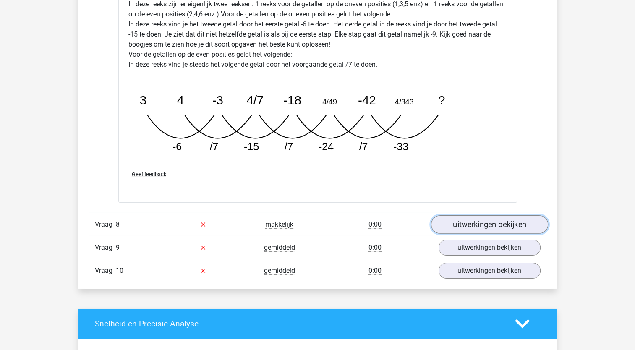
click at [467, 218] on link "uitwerkingen bekijken" at bounding box center [489, 224] width 117 height 18
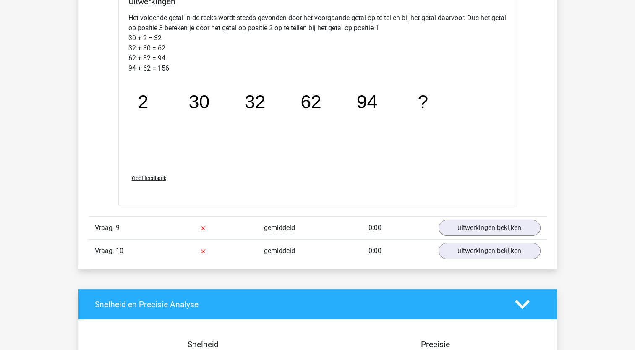
scroll to position [3243, 0]
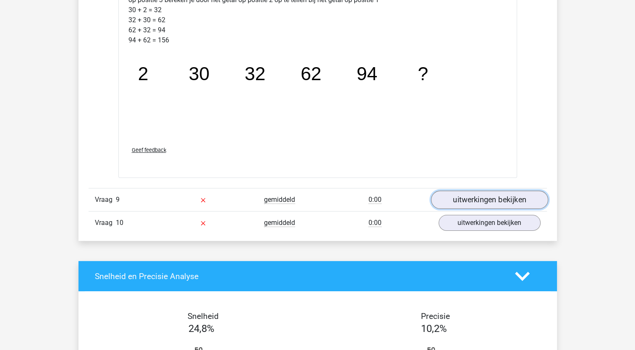
click at [475, 195] on link "uitwerkingen bekijken" at bounding box center [489, 200] width 117 height 18
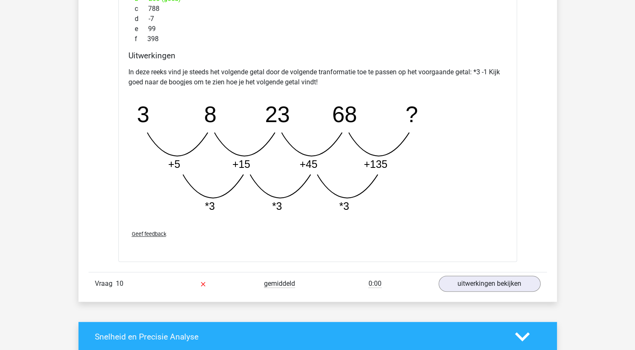
scroll to position [3616, 0]
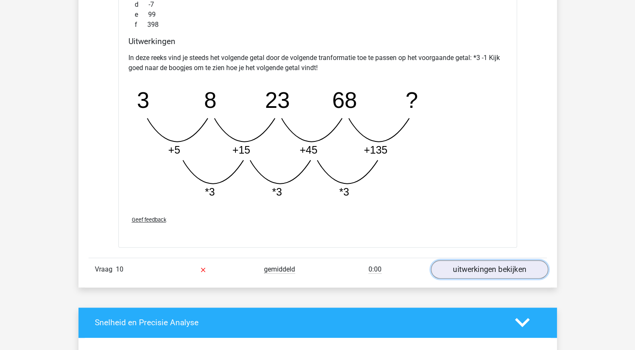
click at [478, 263] on link "uitwerkingen bekijken" at bounding box center [489, 269] width 117 height 18
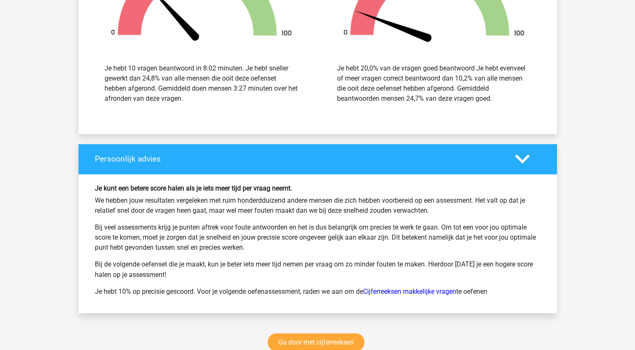
scroll to position [4723, 0]
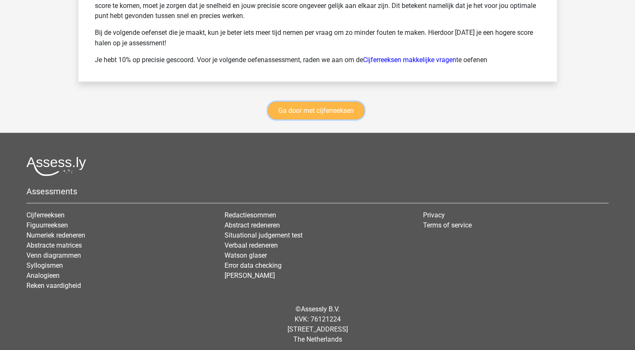
click at [294, 105] on link "Ga door met cijferreeksen" at bounding box center [316, 111] width 97 height 18
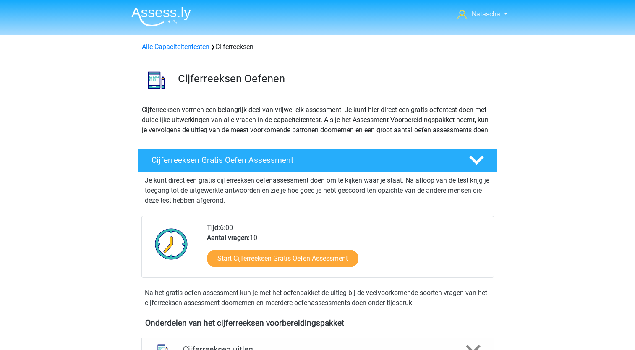
scroll to position [375, 0]
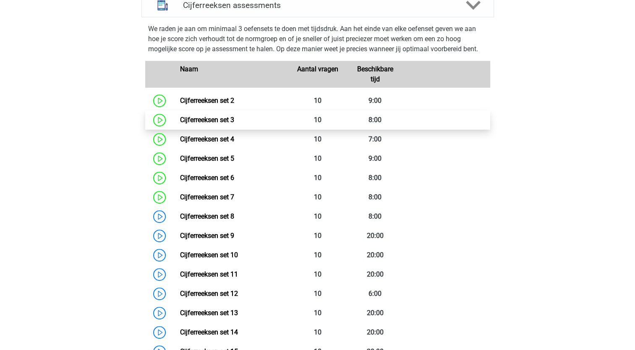
click at [202, 124] on link "Cijferreeksen set 3" at bounding box center [207, 120] width 54 height 8
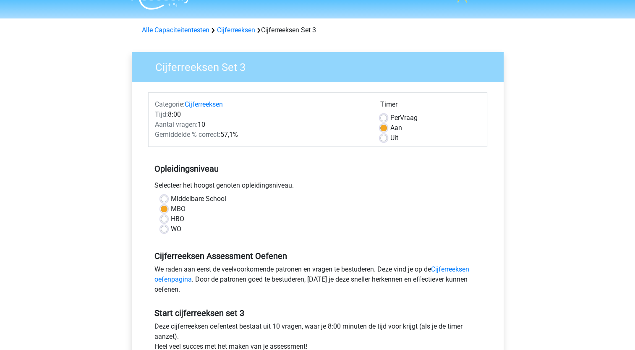
scroll to position [26, 0]
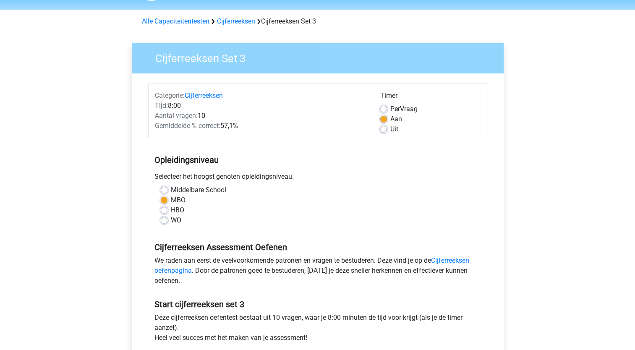
click at [171, 210] on label "HBO" at bounding box center [177, 210] width 13 height 10
click at [161, 210] on input "HBO" at bounding box center [164, 209] width 7 height 8
radio input "true"
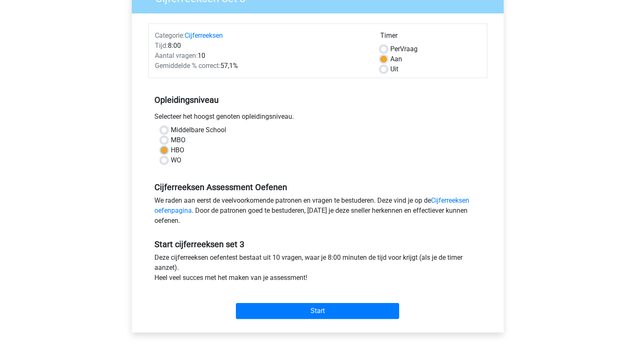
scroll to position [92, 0]
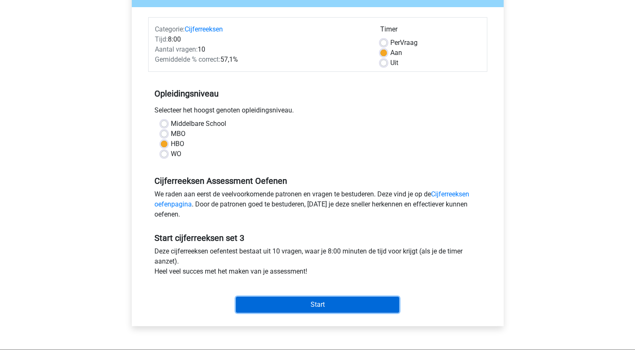
click at [319, 302] on input "Start" at bounding box center [317, 305] width 163 height 16
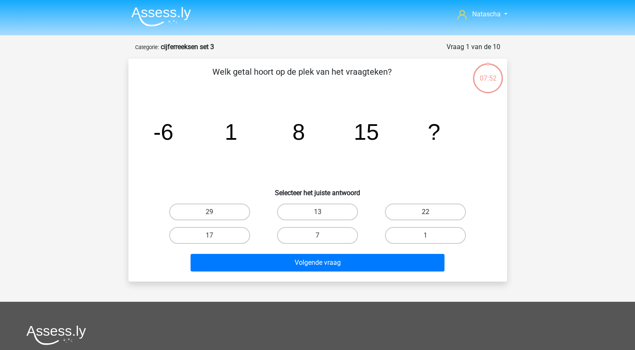
click at [425, 206] on label "22" at bounding box center [425, 212] width 81 height 17
click at [426, 212] on input "22" at bounding box center [428, 214] width 5 height 5
radio input "true"
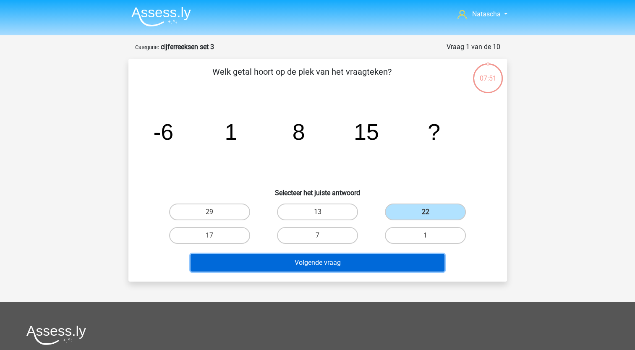
click at [349, 259] on button "Volgende vraag" at bounding box center [318, 263] width 254 height 18
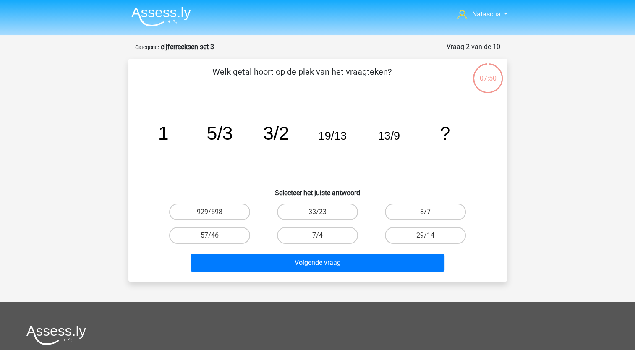
scroll to position [42, 0]
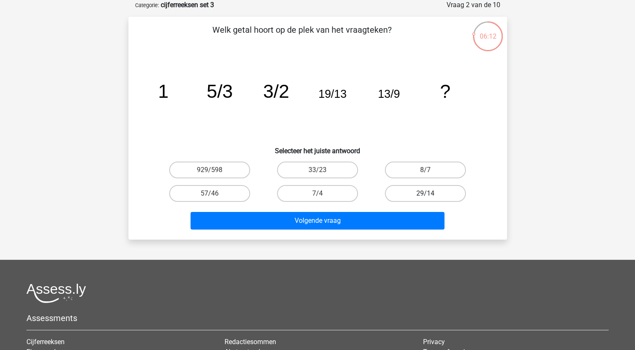
click at [411, 192] on label "29/14" at bounding box center [425, 193] width 81 height 17
click at [426, 194] on input "29/14" at bounding box center [428, 196] width 5 height 5
radio input "true"
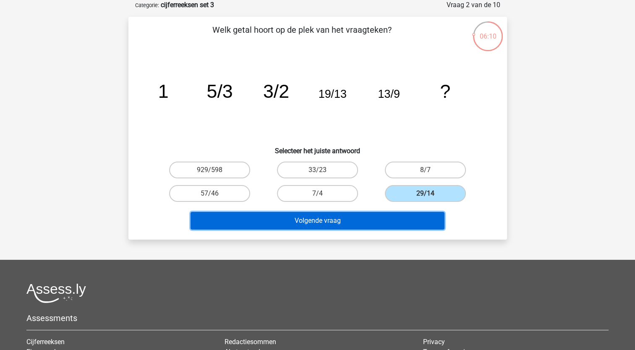
click at [302, 220] on button "Volgende vraag" at bounding box center [318, 221] width 254 height 18
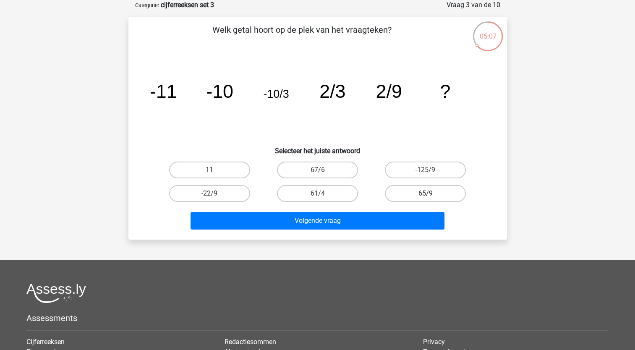
click at [420, 192] on label "65/9" at bounding box center [425, 193] width 81 height 17
click at [426, 194] on input "65/9" at bounding box center [428, 196] width 5 height 5
radio input "true"
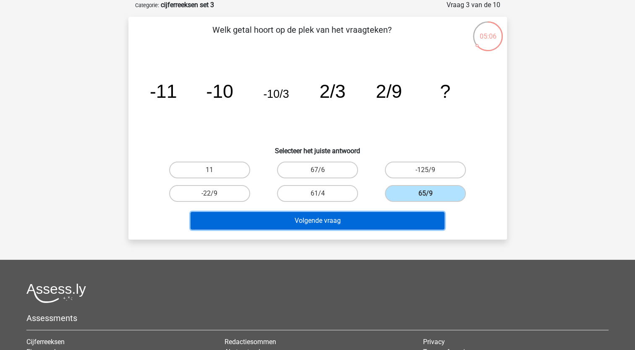
click at [344, 223] on button "Volgende vraag" at bounding box center [318, 221] width 254 height 18
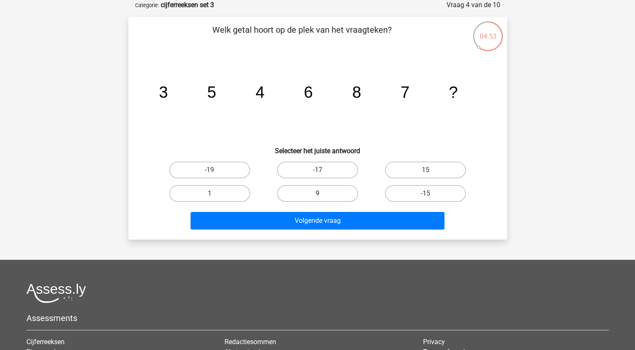
click at [324, 194] on label "9" at bounding box center [317, 193] width 81 height 17
click at [323, 194] on input "9" at bounding box center [320, 196] width 5 height 5
radio input "true"
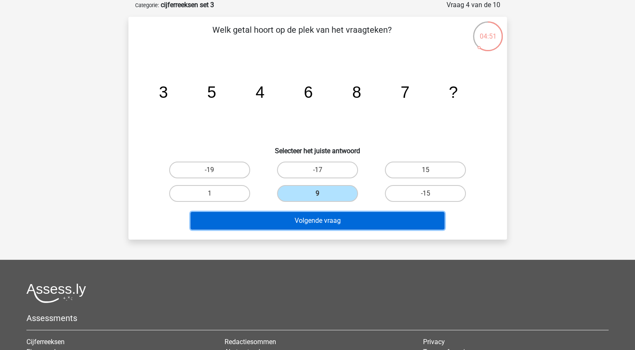
click at [305, 226] on button "Volgende vraag" at bounding box center [318, 221] width 254 height 18
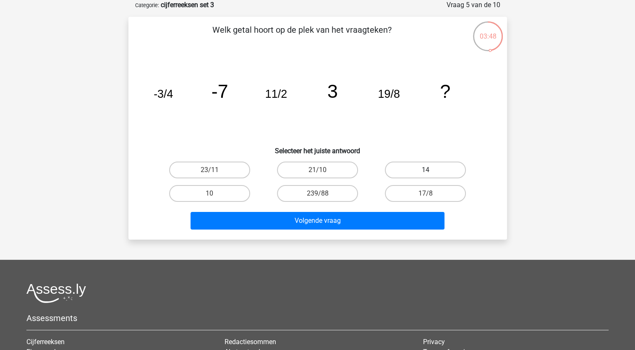
click at [420, 169] on label "14" at bounding box center [425, 170] width 81 height 17
click at [426, 170] on input "14" at bounding box center [428, 172] width 5 height 5
radio input "true"
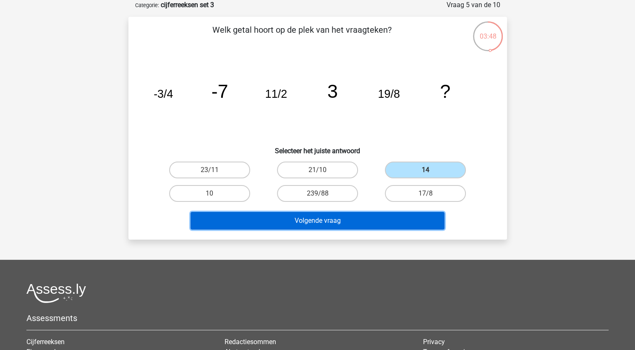
click at [250, 221] on button "Volgende vraag" at bounding box center [318, 221] width 254 height 18
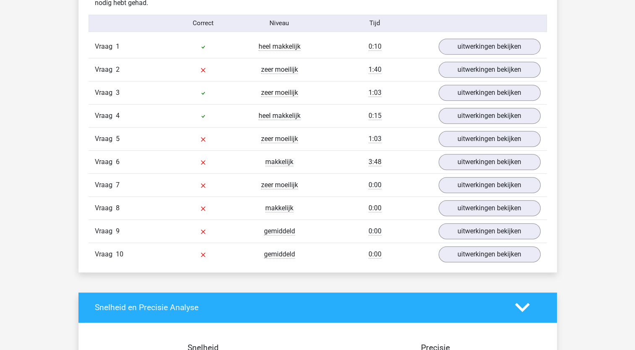
scroll to position [545, 0]
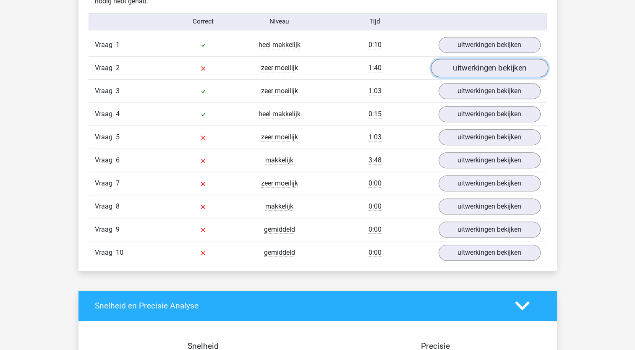
click at [452, 65] on link "uitwerkingen bekijken" at bounding box center [489, 68] width 117 height 18
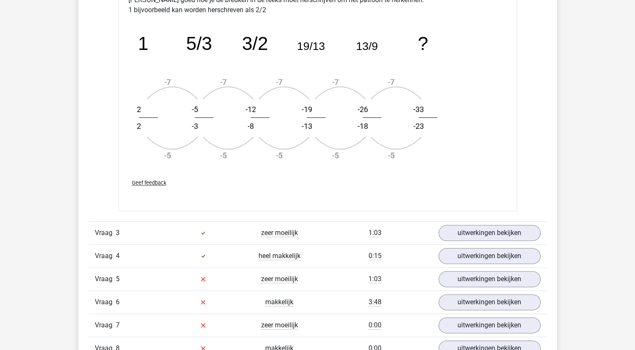
scroll to position [963, 0]
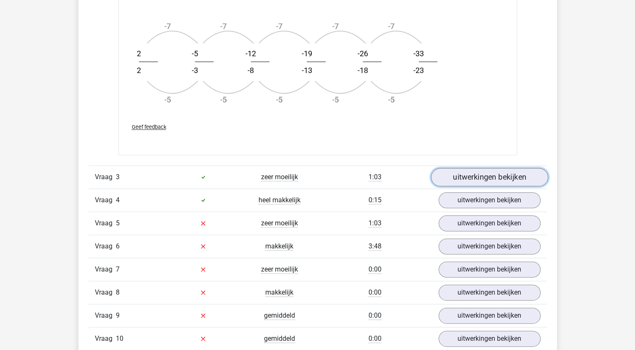
click at [484, 175] on link "uitwerkingen bekijken" at bounding box center [489, 177] width 117 height 18
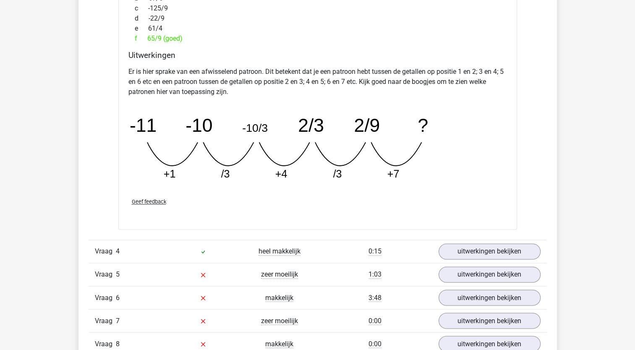
scroll to position [1305, 0]
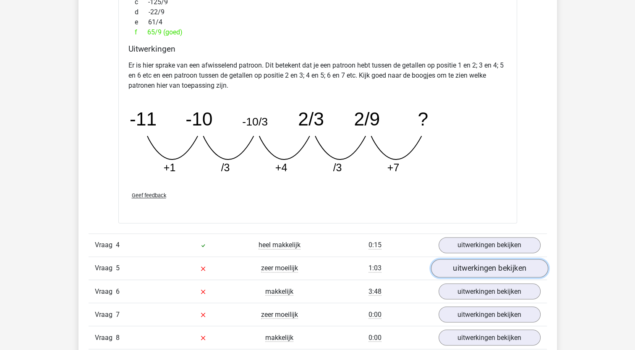
click at [511, 269] on link "uitwerkingen bekijken" at bounding box center [489, 269] width 117 height 18
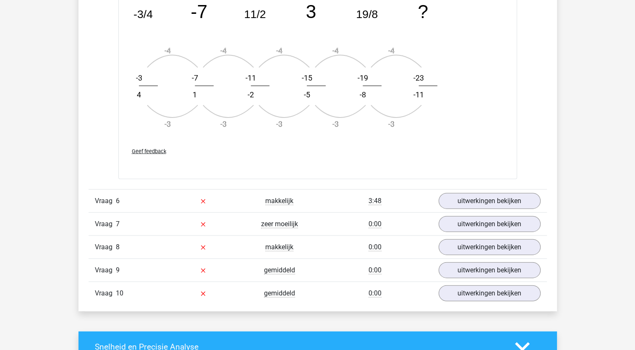
scroll to position [1904, 0]
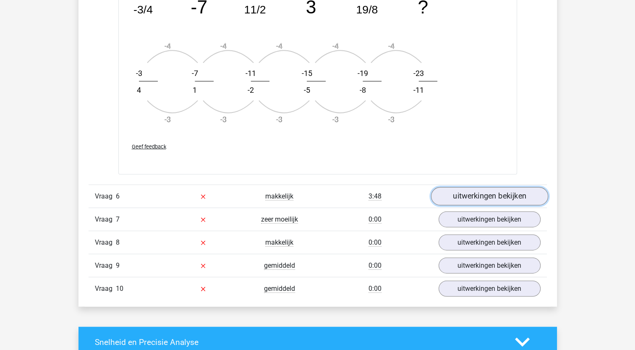
click at [481, 195] on link "uitwerkingen bekijken" at bounding box center [489, 196] width 117 height 18
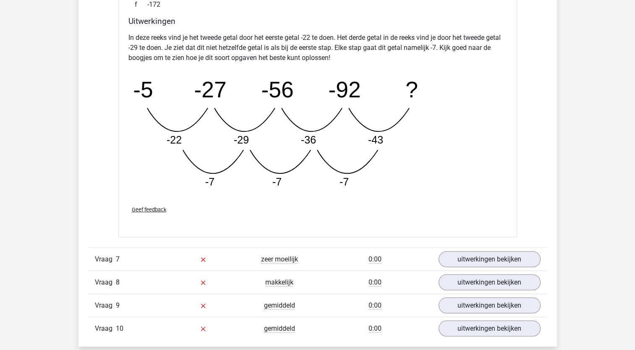
scroll to position [2301, 0]
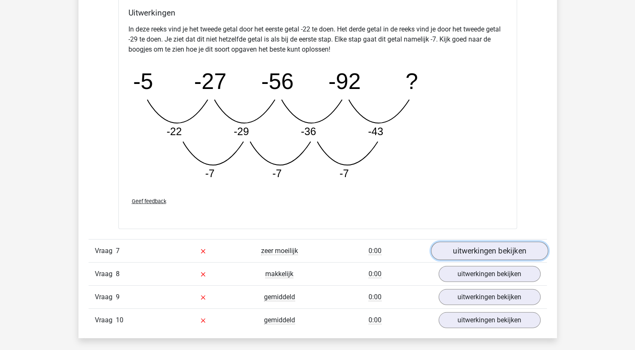
click at [518, 252] on link "uitwerkingen bekijken" at bounding box center [489, 251] width 117 height 18
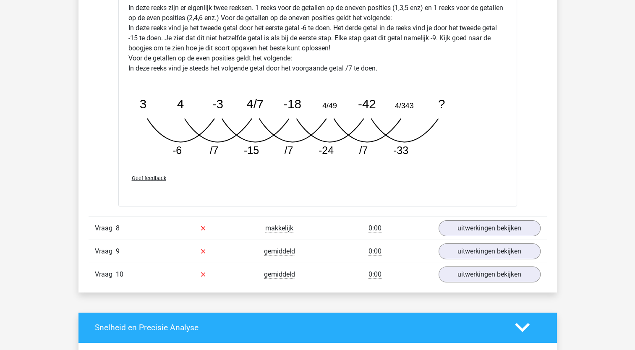
scroll to position [2776, 0]
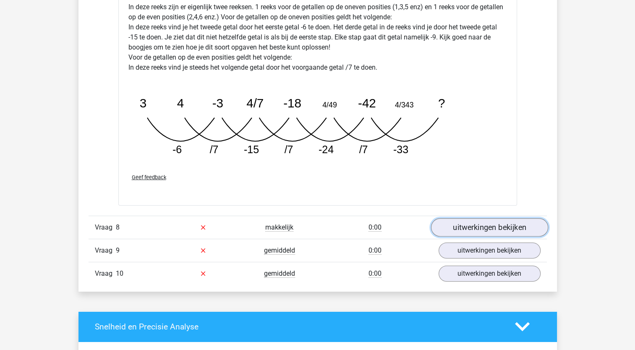
click at [459, 221] on link "uitwerkingen bekijken" at bounding box center [489, 227] width 117 height 18
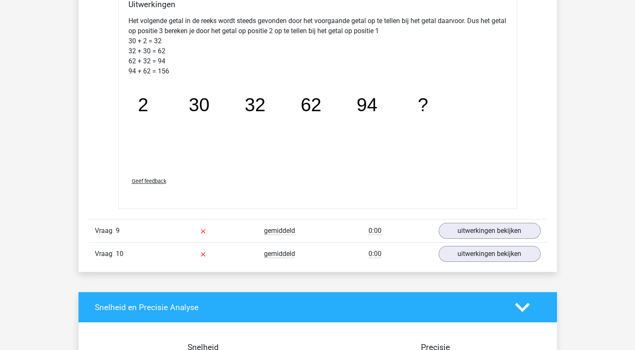
scroll to position [3229, 0]
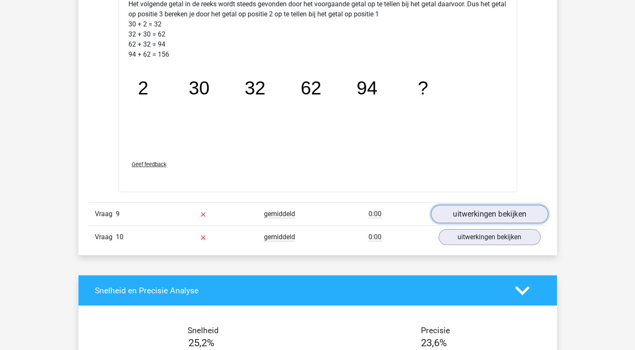
click at [470, 209] on link "uitwerkingen bekijken" at bounding box center [489, 214] width 117 height 18
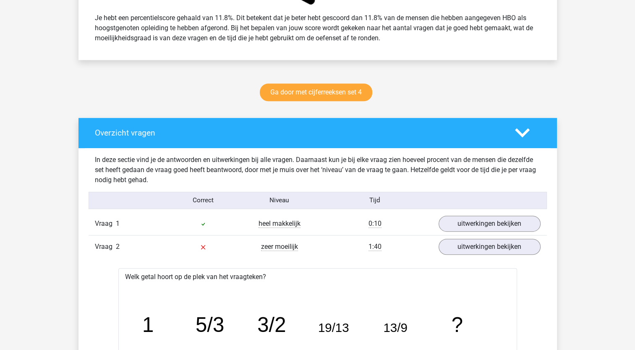
scroll to position [277, 0]
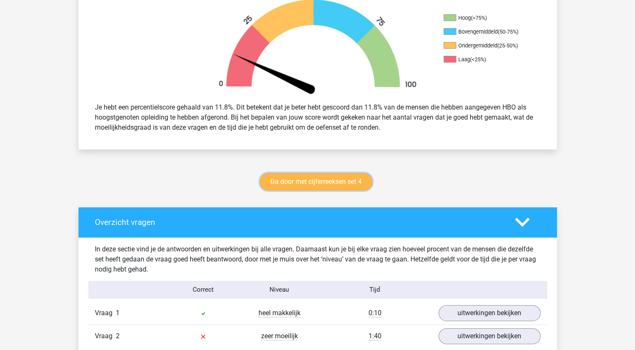
click at [321, 177] on link "Ga door met cijferreeksen set 4" at bounding box center [316, 182] width 113 height 18
click at [315, 181] on link "Ga door met cijferreeksen set 4" at bounding box center [316, 182] width 113 height 18
click at [312, 182] on link "Ga door met cijferreeksen set 4" at bounding box center [316, 182] width 113 height 18
click at [278, 187] on link "Ga door met cijferreeksen set 4" at bounding box center [316, 182] width 113 height 18
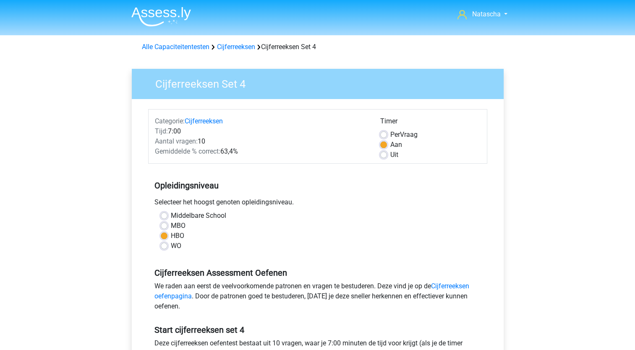
click at [171, 226] on label "MBO" at bounding box center [178, 226] width 15 height 10
click at [163, 226] on input "MBO" at bounding box center [164, 225] width 7 height 8
radio input "true"
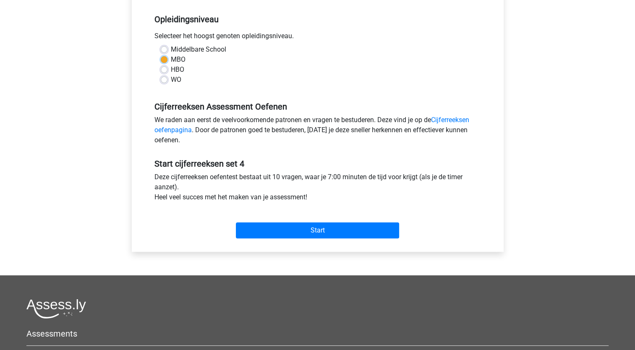
scroll to position [168, 0]
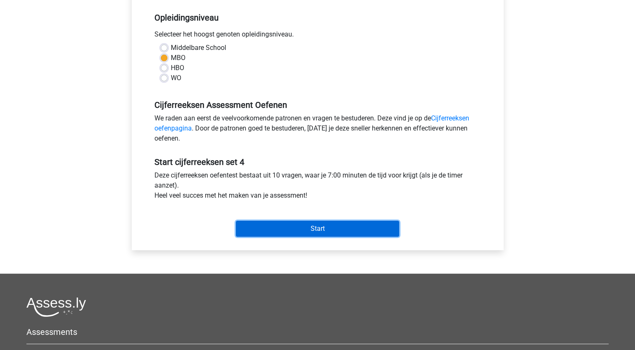
click at [323, 229] on input "Start" at bounding box center [317, 229] width 163 height 16
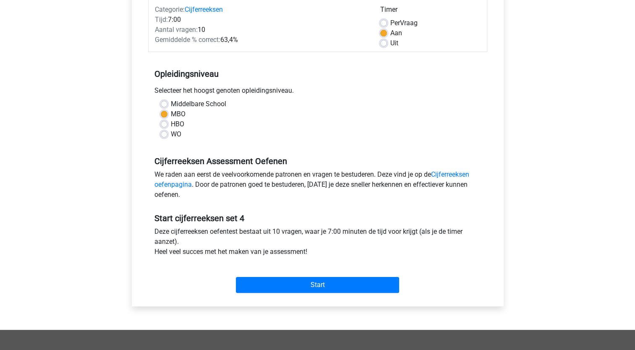
scroll to position [165, 0]
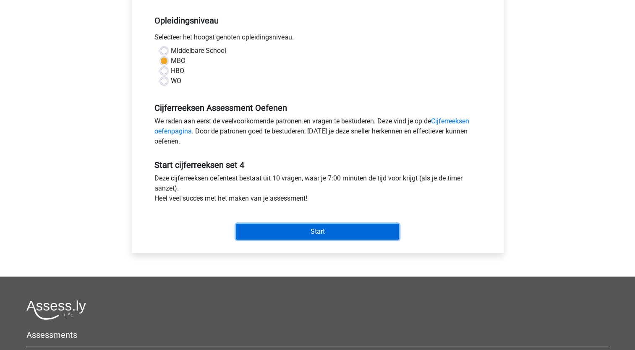
click at [336, 231] on input "Start" at bounding box center [317, 232] width 163 height 16
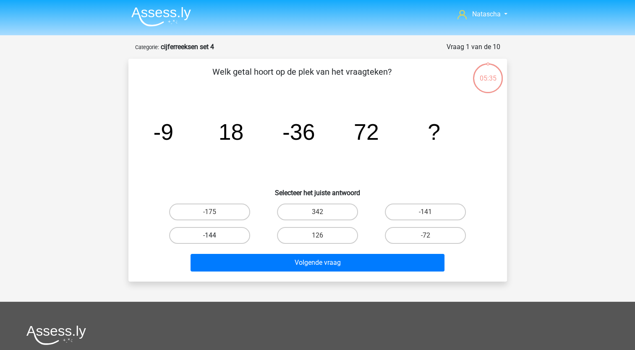
click at [206, 232] on label "-144" at bounding box center [209, 235] width 81 height 17
click at [210, 236] on input "-144" at bounding box center [212, 238] width 5 height 5
radio input "true"
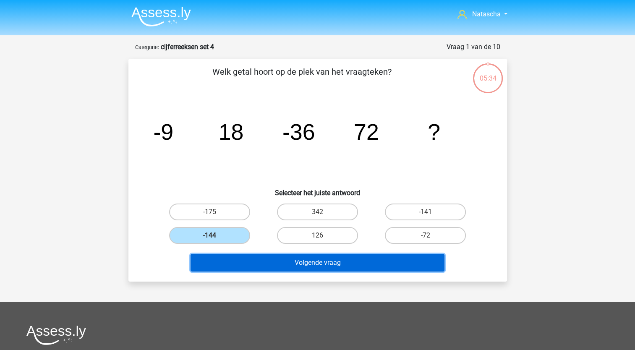
click at [224, 263] on button "Volgende vraag" at bounding box center [318, 263] width 254 height 18
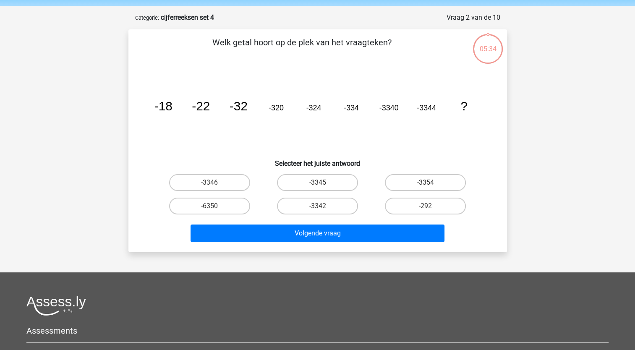
scroll to position [42, 0]
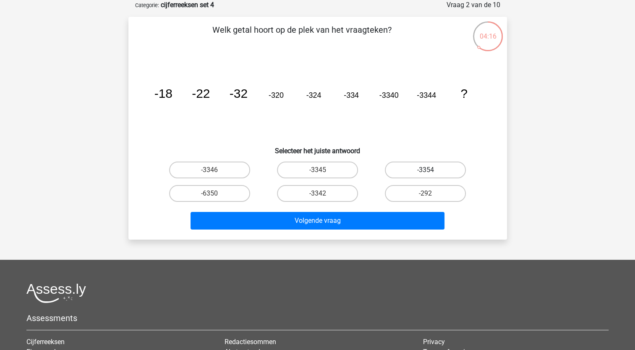
drag, startPoint x: 424, startPoint y: 168, endPoint x: 402, endPoint y: 169, distance: 21.9
drag, startPoint x: 402, startPoint y: 169, endPoint x: 393, endPoint y: 170, distance: 8.9
click at [393, 170] on label "-3354" at bounding box center [425, 170] width 81 height 17
click at [426, 170] on input "-3354" at bounding box center [428, 172] width 5 height 5
radio input "true"
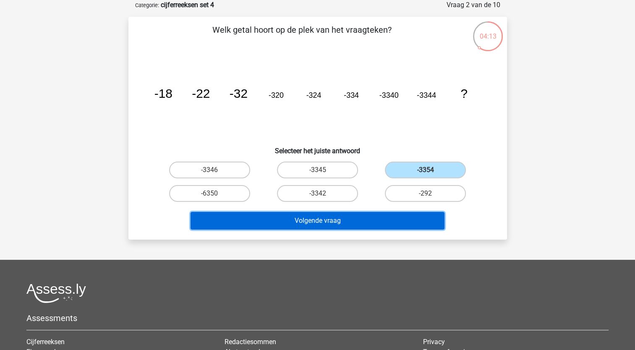
click at [339, 225] on button "Volgende vraag" at bounding box center [318, 221] width 254 height 18
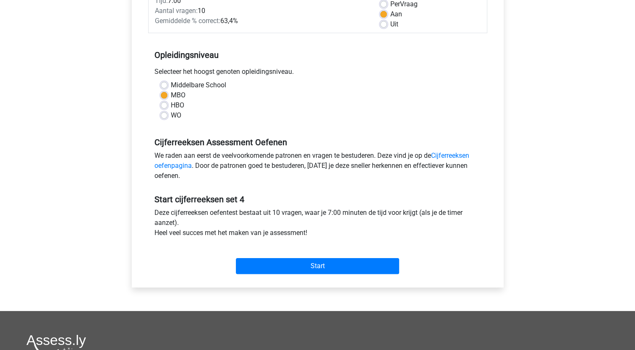
scroll to position [161, 0]
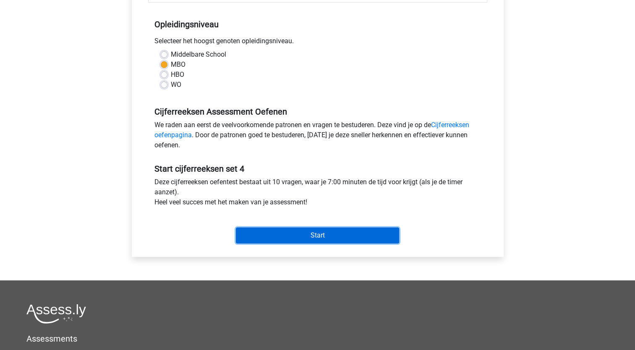
click at [290, 239] on input "Start" at bounding box center [317, 236] width 163 height 16
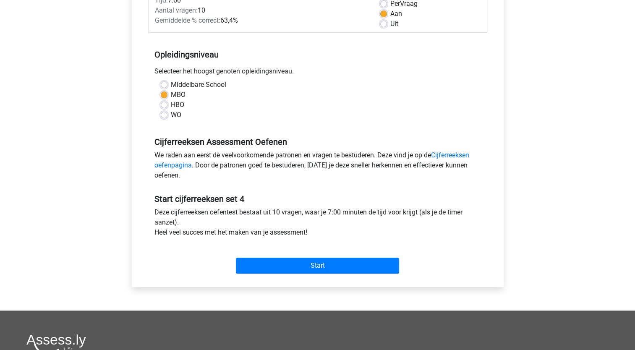
scroll to position [133, 0]
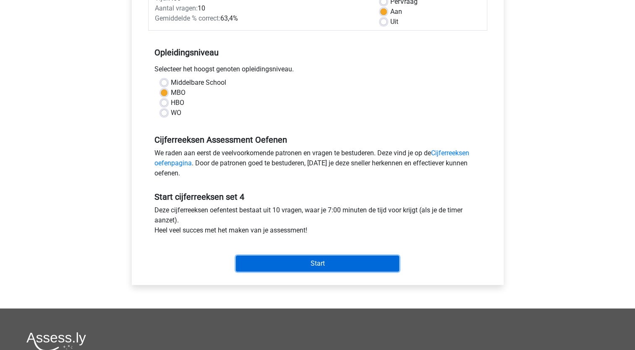
click at [326, 258] on input "Start" at bounding box center [317, 264] width 163 height 16
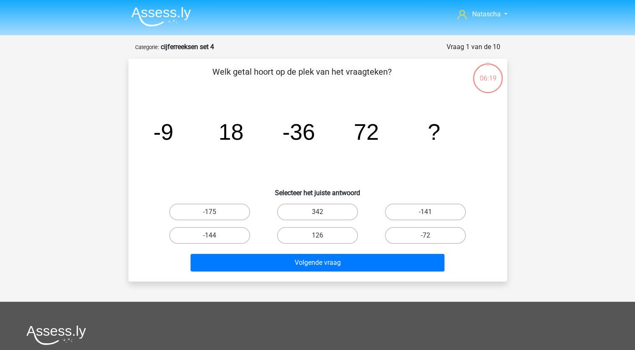
click at [210, 236] on input "-144" at bounding box center [212, 238] width 5 height 5
radio input "true"
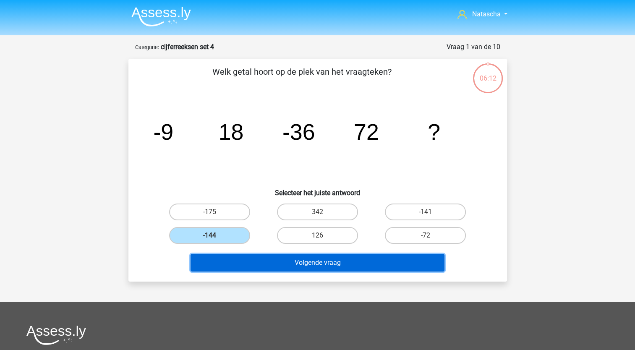
click at [228, 264] on button "Volgende vraag" at bounding box center [318, 263] width 254 height 18
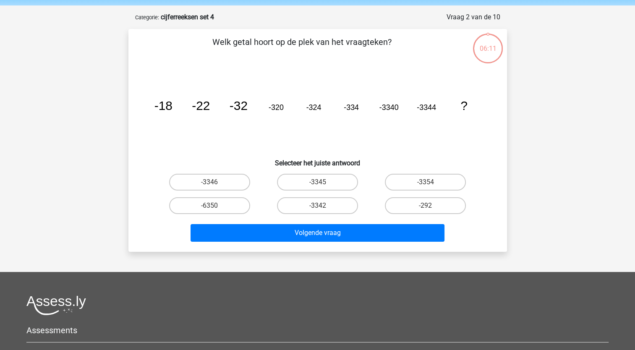
scroll to position [42, 0]
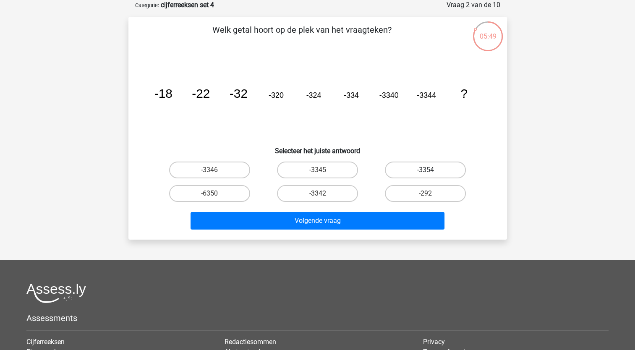
click at [409, 174] on label "-3354" at bounding box center [425, 170] width 81 height 17
click at [426, 174] on input "-3354" at bounding box center [428, 172] width 5 height 5
radio input "true"
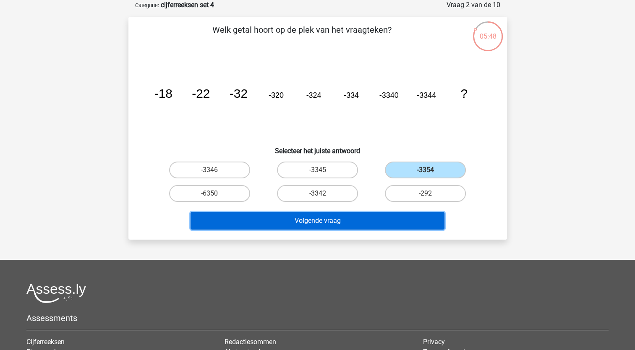
click at [313, 227] on button "Volgende vraag" at bounding box center [318, 221] width 254 height 18
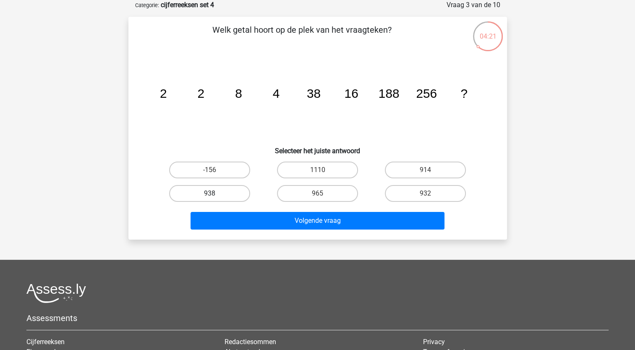
click at [201, 188] on label "938" at bounding box center [209, 193] width 81 height 17
click at [210, 194] on input "938" at bounding box center [212, 196] width 5 height 5
radio input "true"
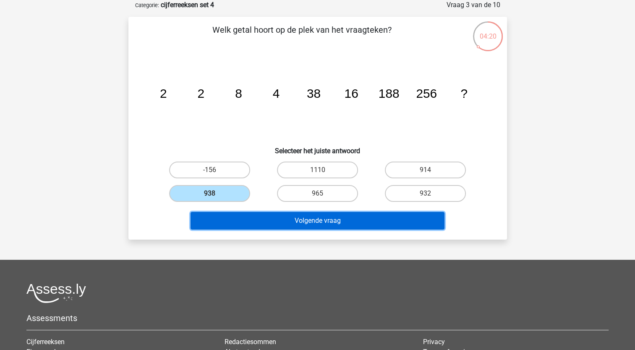
click at [227, 218] on button "Volgende vraag" at bounding box center [318, 221] width 254 height 18
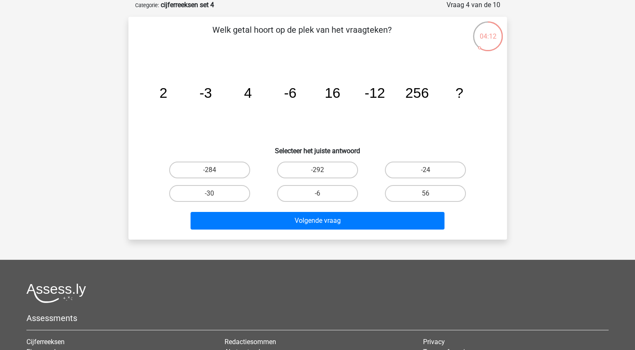
click at [429, 171] on input "-24" at bounding box center [428, 172] width 5 height 5
radio input "true"
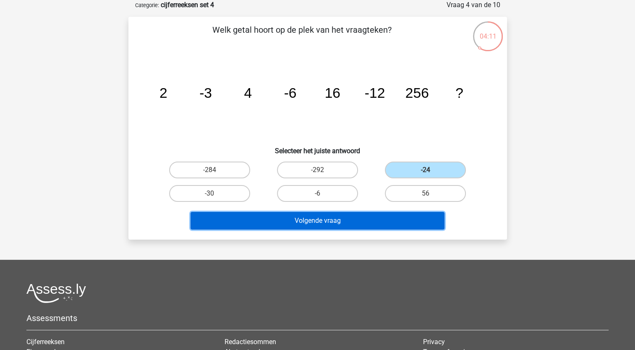
click at [331, 218] on button "Volgende vraag" at bounding box center [318, 221] width 254 height 18
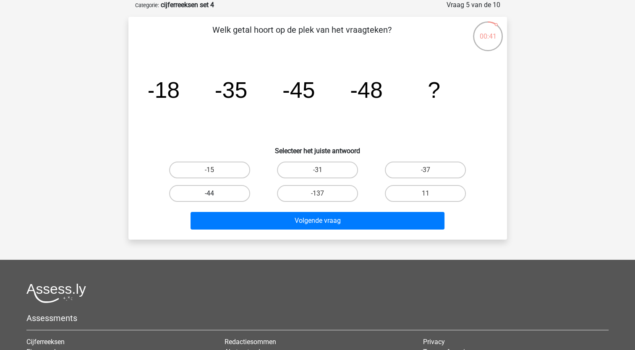
click at [229, 192] on label "-44" at bounding box center [209, 193] width 81 height 17
click at [215, 194] on input "-44" at bounding box center [212, 196] width 5 height 5
radio input "true"
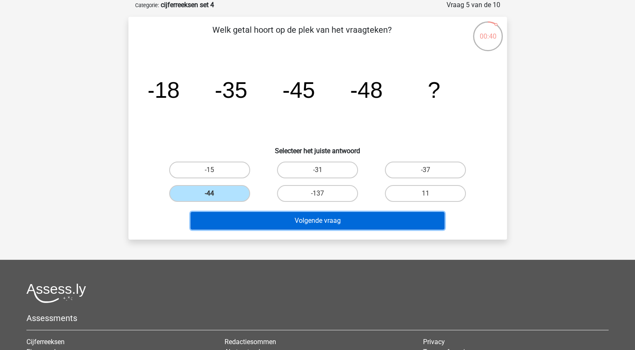
click at [243, 226] on button "Volgende vraag" at bounding box center [318, 221] width 254 height 18
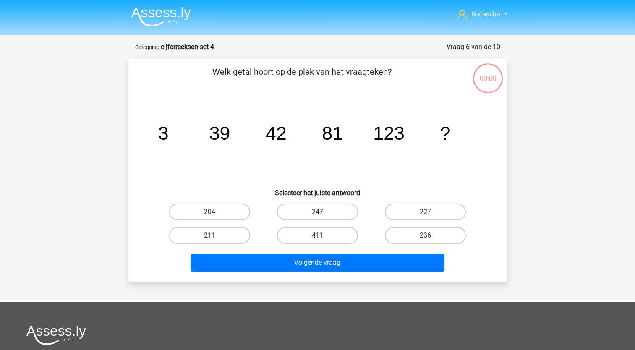
scroll to position [42, 0]
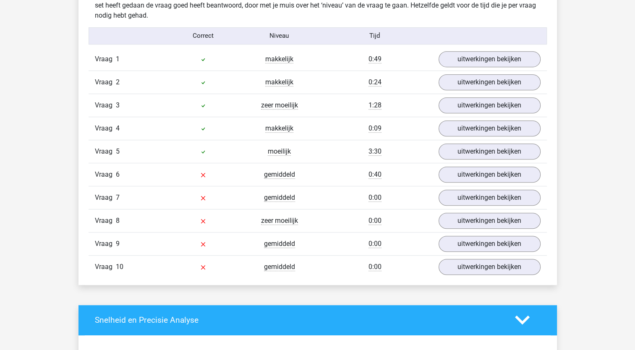
scroll to position [527, 0]
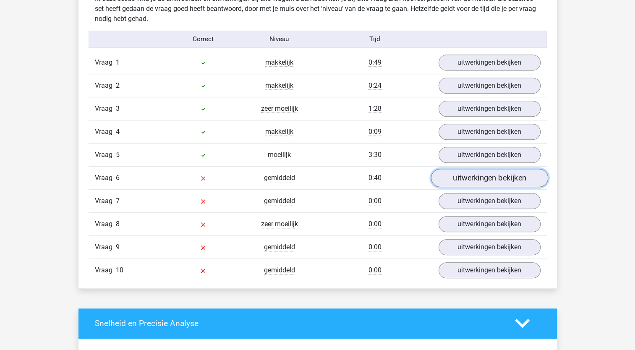
click at [463, 176] on link "uitwerkingen bekijken" at bounding box center [489, 178] width 117 height 18
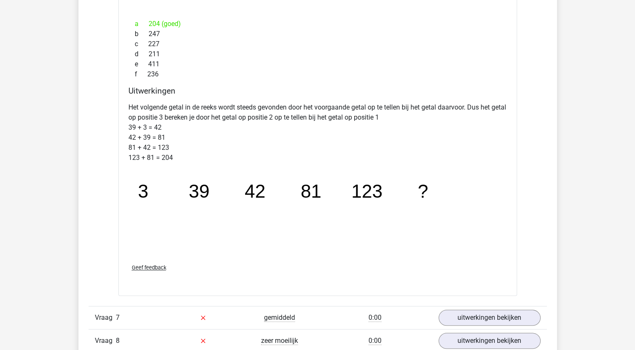
scroll to position [937, 0]
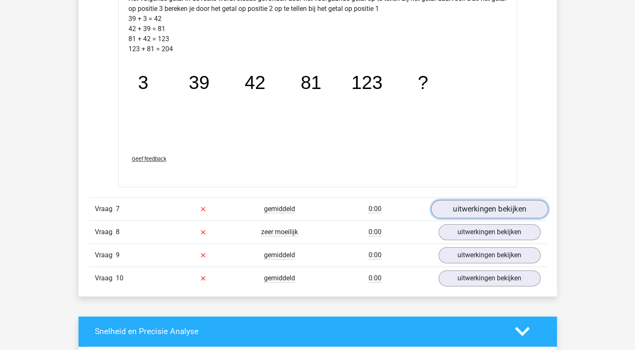
click at [472, 204] on link "uitwerkingen bekijken" at bounding box center [489, 209] width 117 height 18
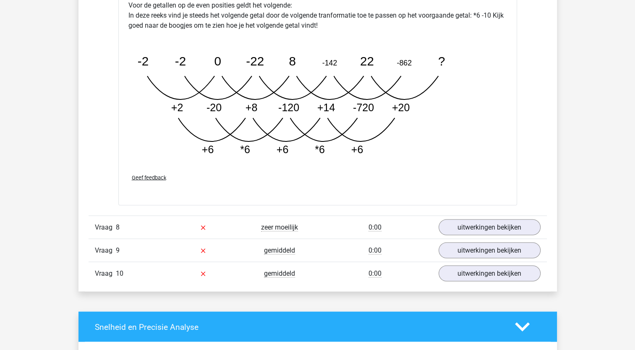
scroll to position [1424, 0]
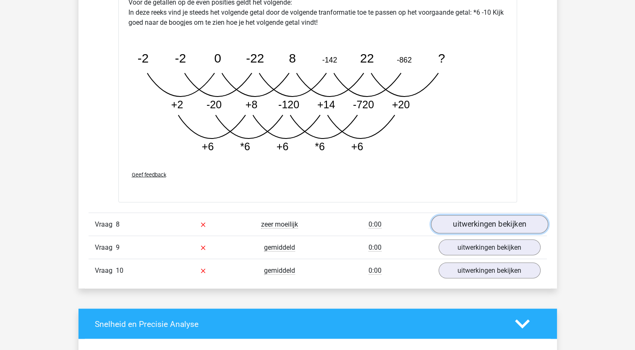
click at [460, 226] on link "uitwerkingen bekijken" at bounding box center [489, 224] width 117 height 18
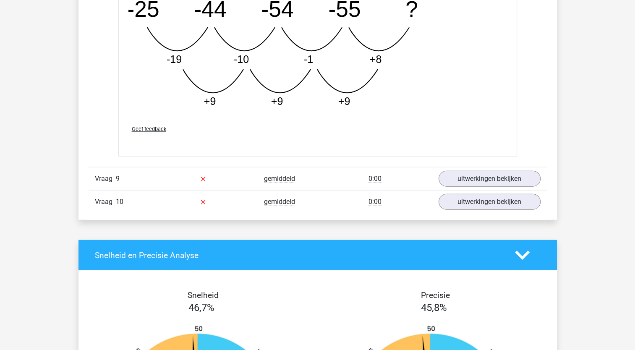
scroll to position [1925, 0]
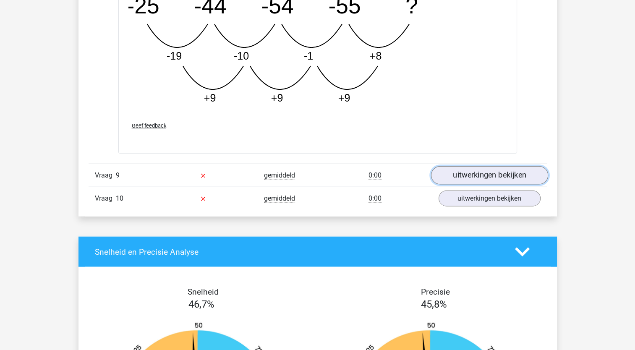
click at [487, 168] on link "uitwerkingen bekijken" at bounding box center [489, 175] width 117 height 18
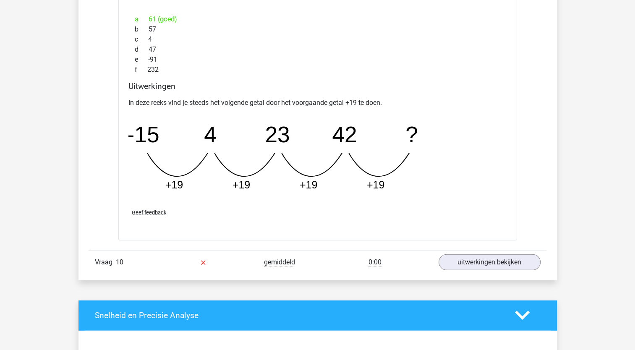
scroll to position [2235, 0]
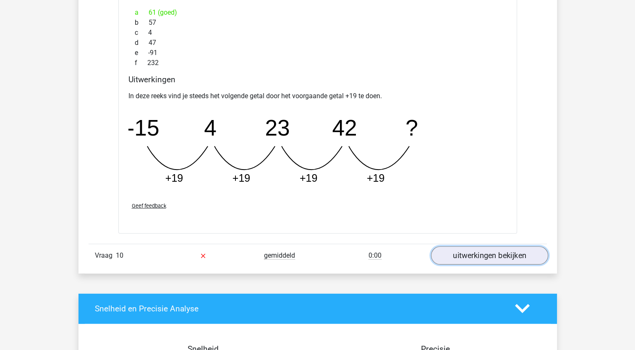
click at [498, 255] on link "uitwerkingen bekijken" at bounding box center [489, 256] width 117 height 18
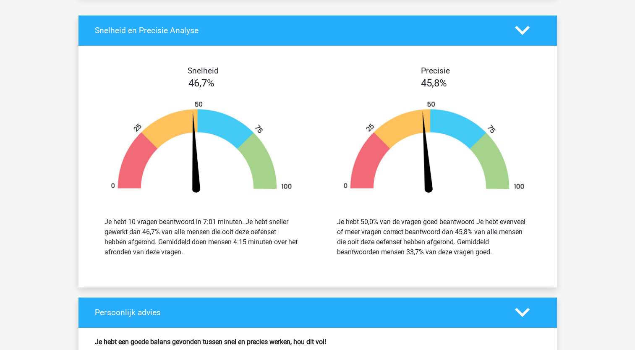
scroll to position [2908, 0]
